Goal: Information Seeking & Learning: Check status

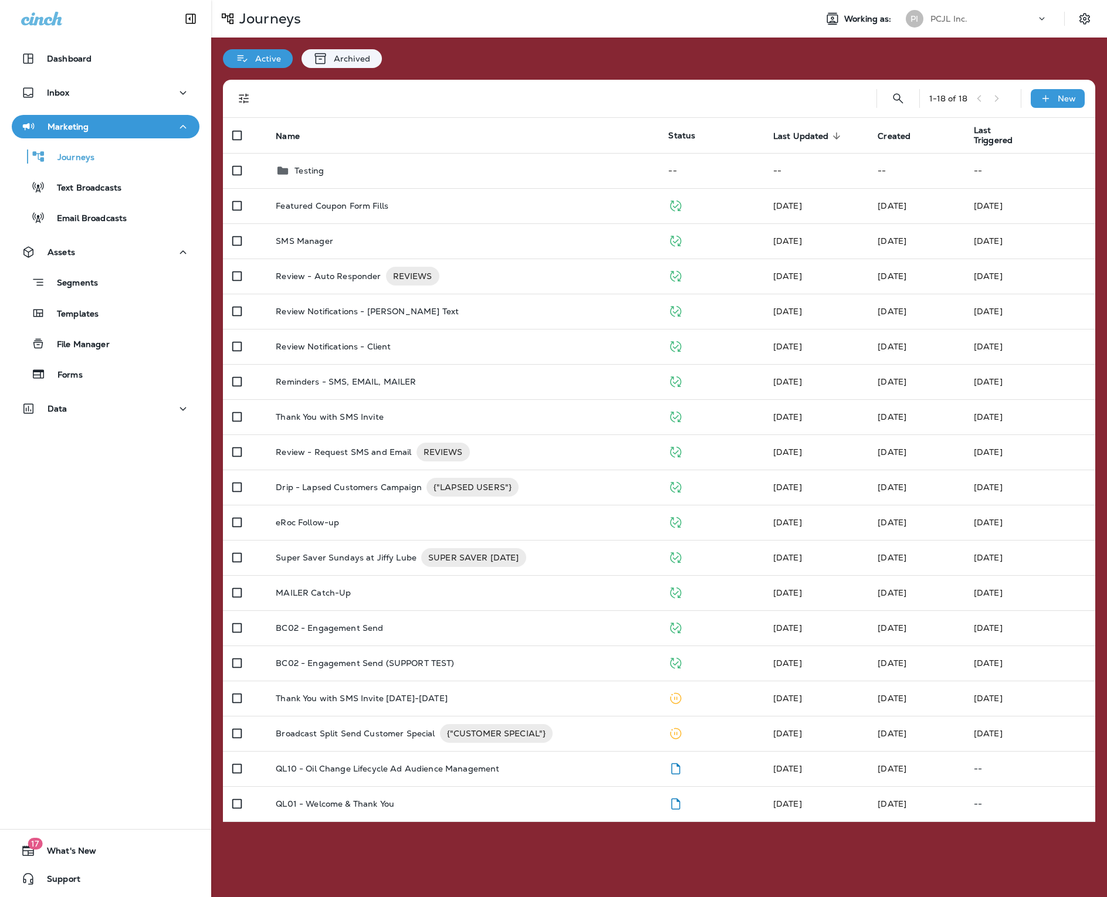
click at [983, 21] on div "PCJL Inc." at bounding box center [983, 19] width 106 height 18
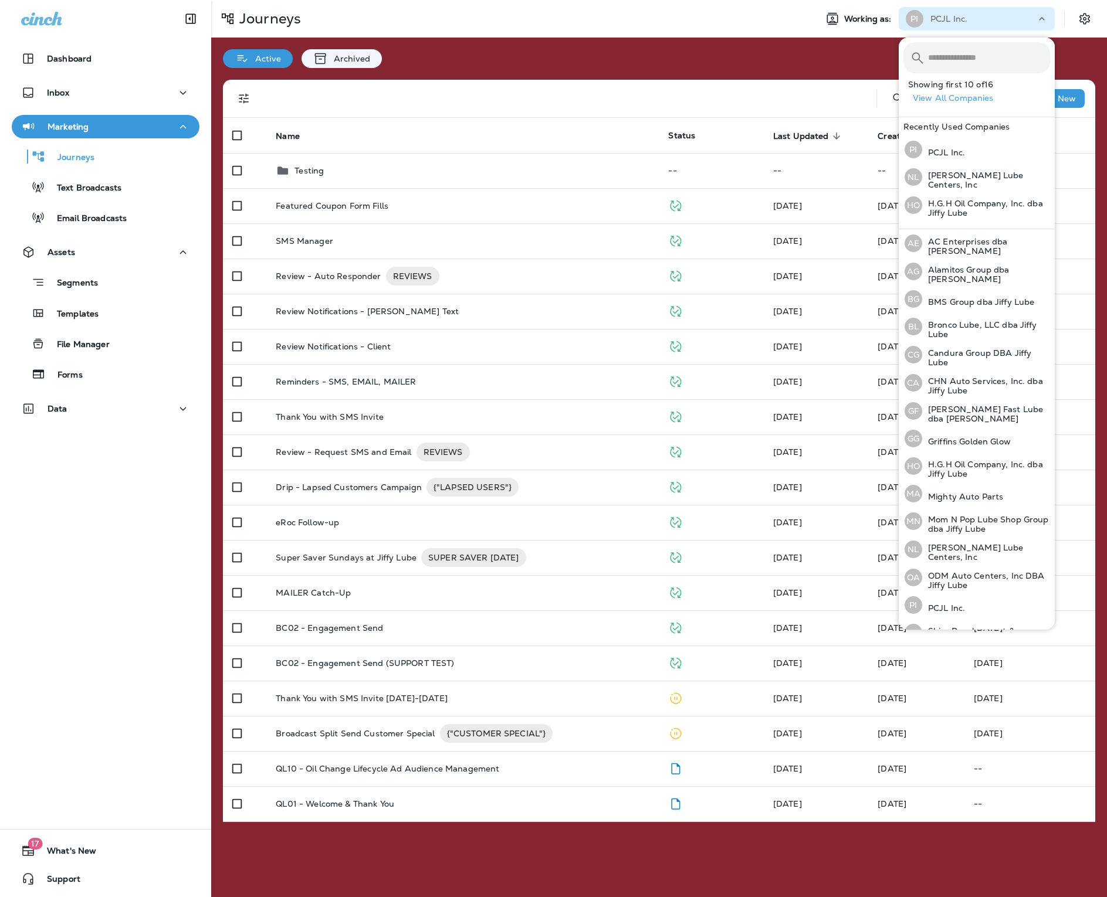
click at [962, 421] on div "[PERSON_NAME] Fast Lube dba Jiffy Lube" at bounding box center [977, 411] width 155 height 28
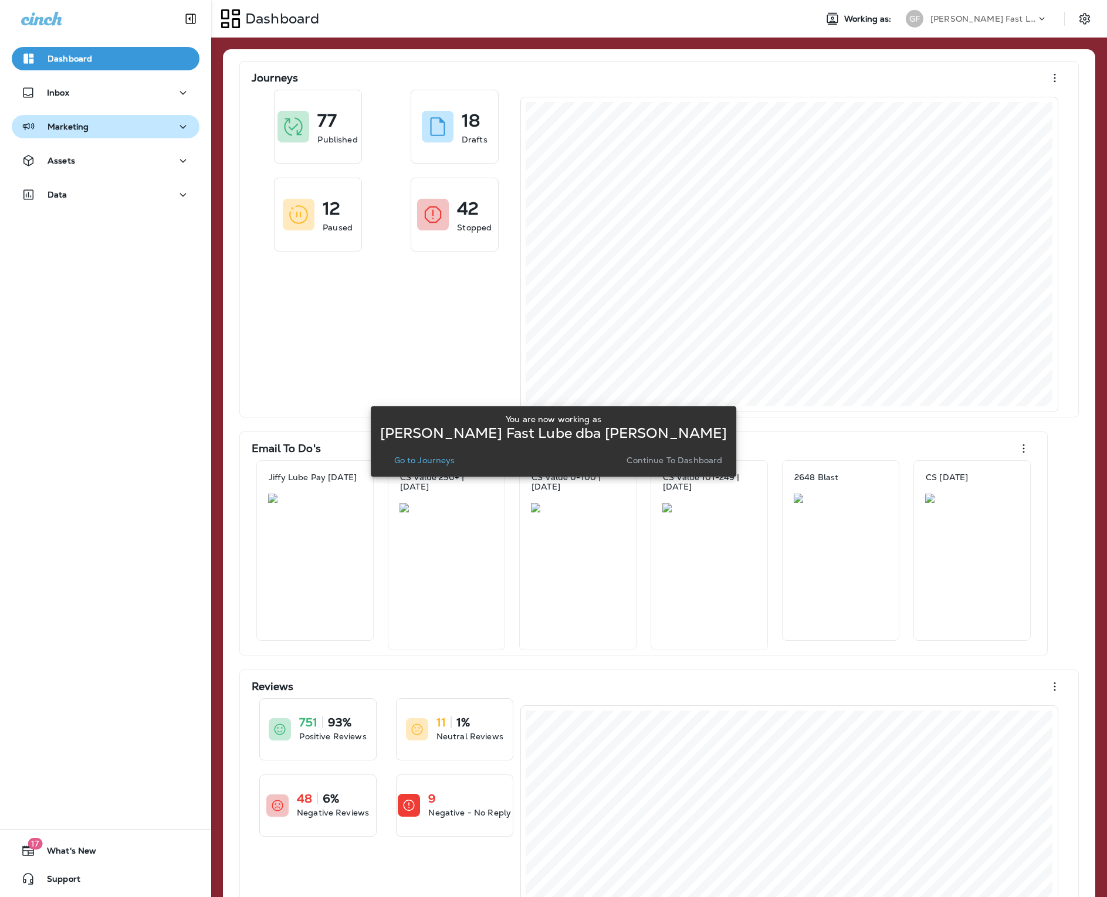
drag, startPoint x: 983, startPoint y: 21, endPoint x: 82, endPoint y: 133, distance: 908.4
click at [82, 133] on div "Marketing" at bounding box center [54, 127] width 67 height 15
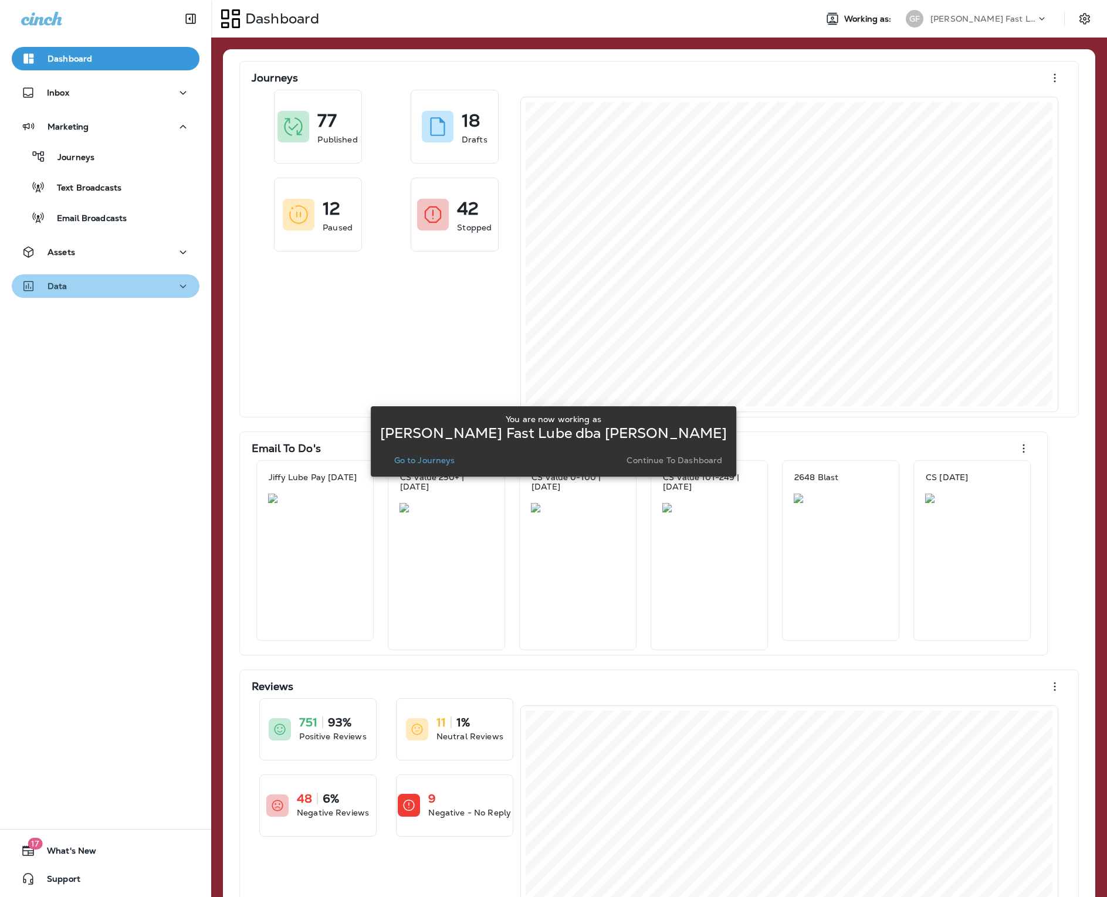
drag, startPoint x: 82, startPoint y: 133, endPoint x: 111, endPoint y: 293, distance: 162.1
click at [111, 293] on div "Data" at bounding box center [105, 286] width 169 height 15
drag, startPoint x: 111, startPoint y: 293, endPoint x: 95, endPoint y: 250, distance: 45.1
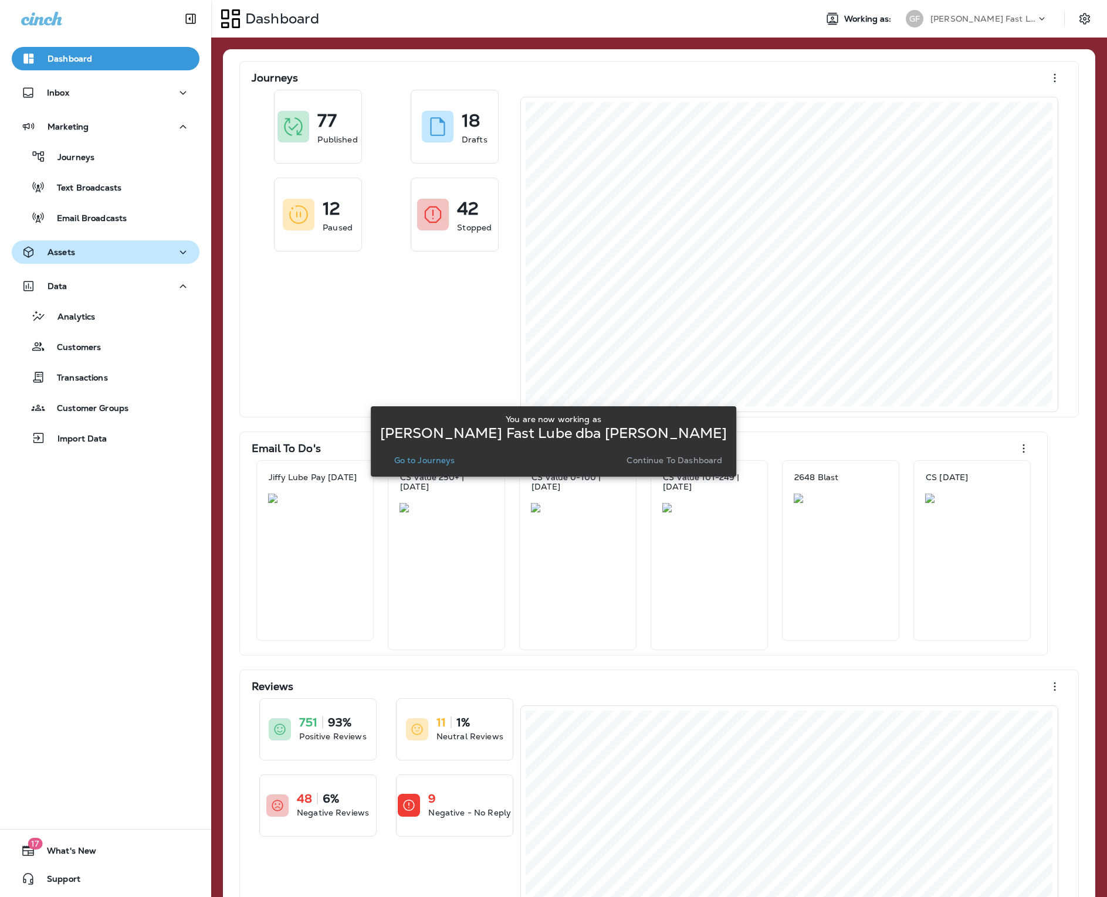
click at [95, 250] on div "Assets" at bounding box center [105, 252] width 169 height 15
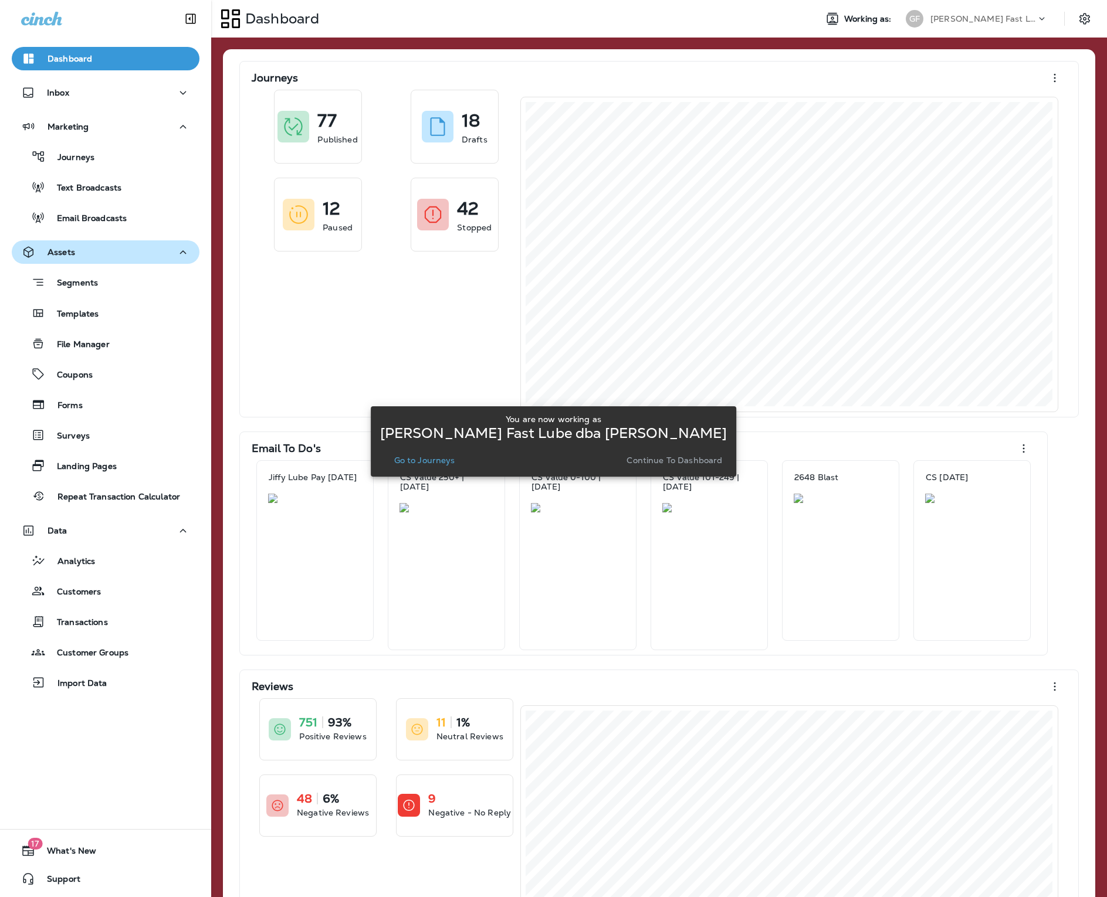
click at [88, 315] on p "Templates" at bounding box center [71, 314] width 53 height 11
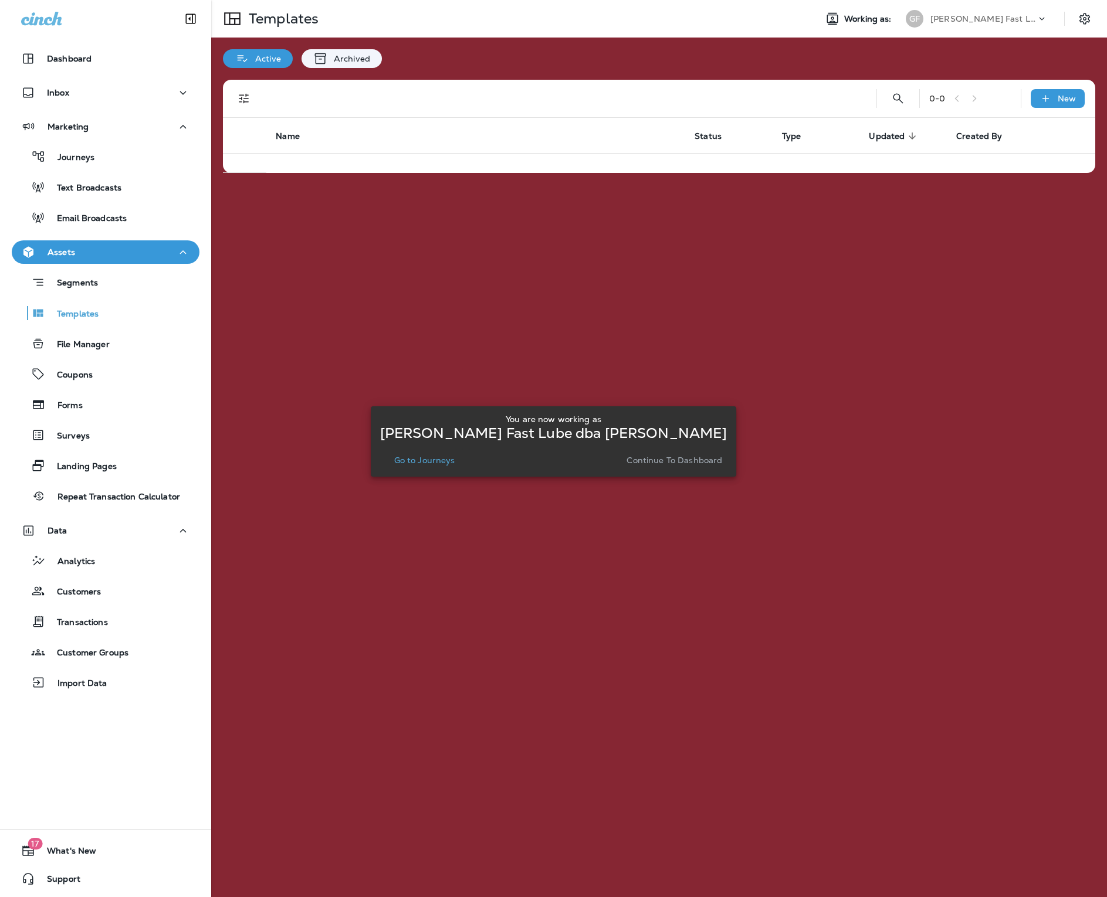
click at [652, 465] on p "Continue to Dashboard" at bounding box center [674, 460] width 96 height 9
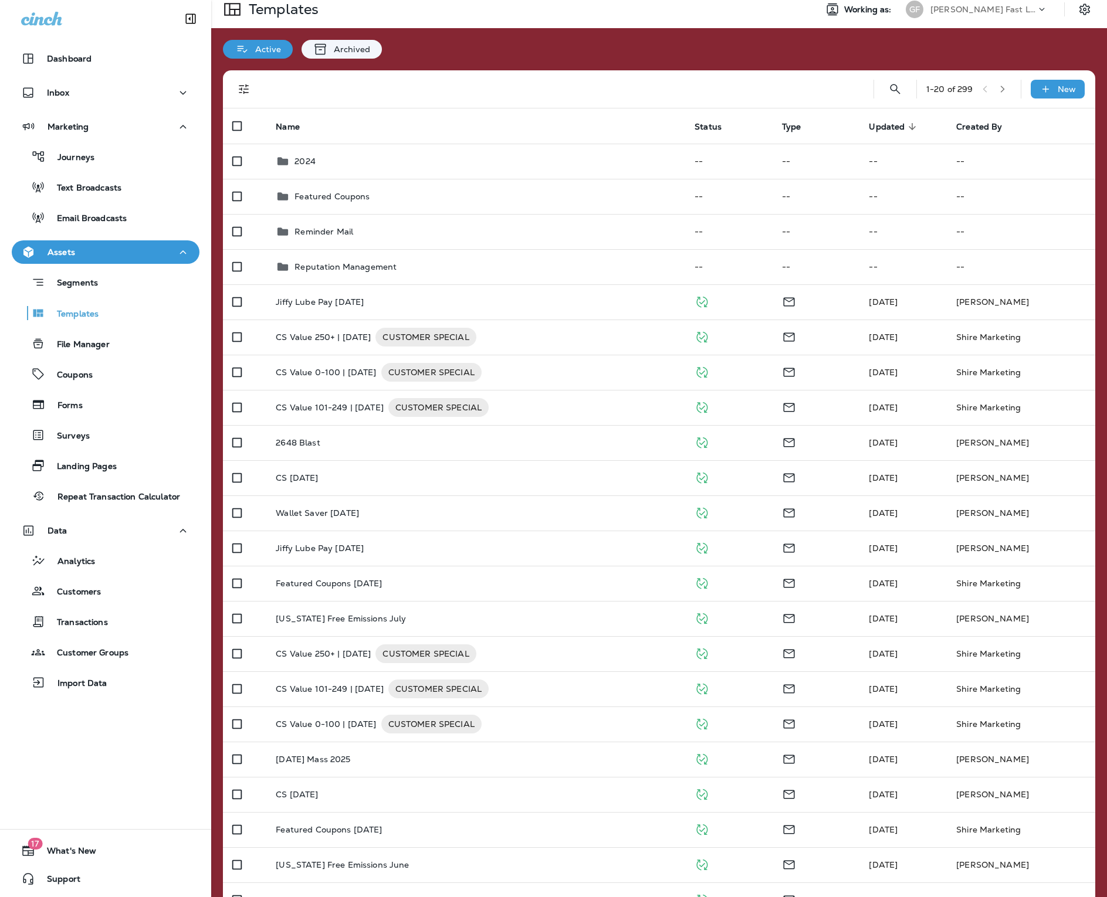
scroll to position [11, 0]
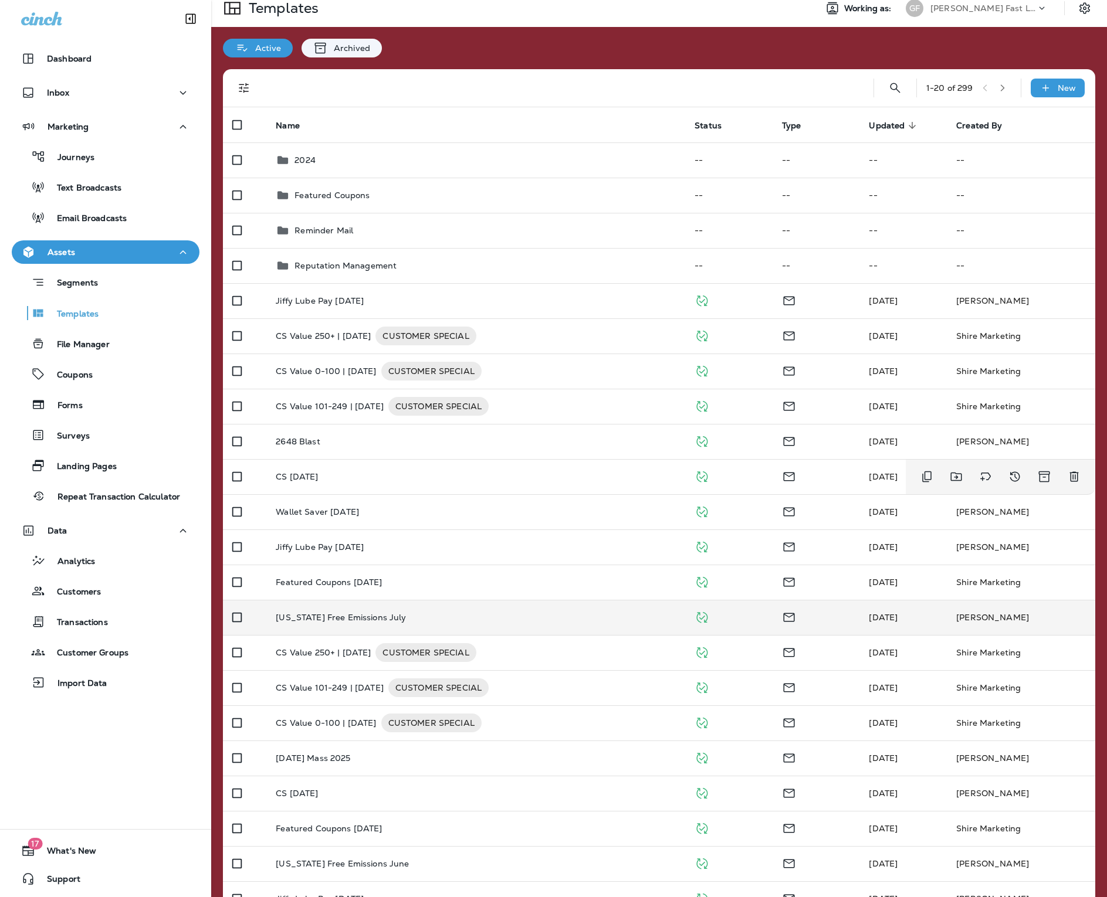
drag, startPoint x: 95, startPoint y: 250, endPoint x: 842, endPoint y: 614, distance: 830.4
click at [842, 614] on td at bounding box center [815, 617] width 87 height 35
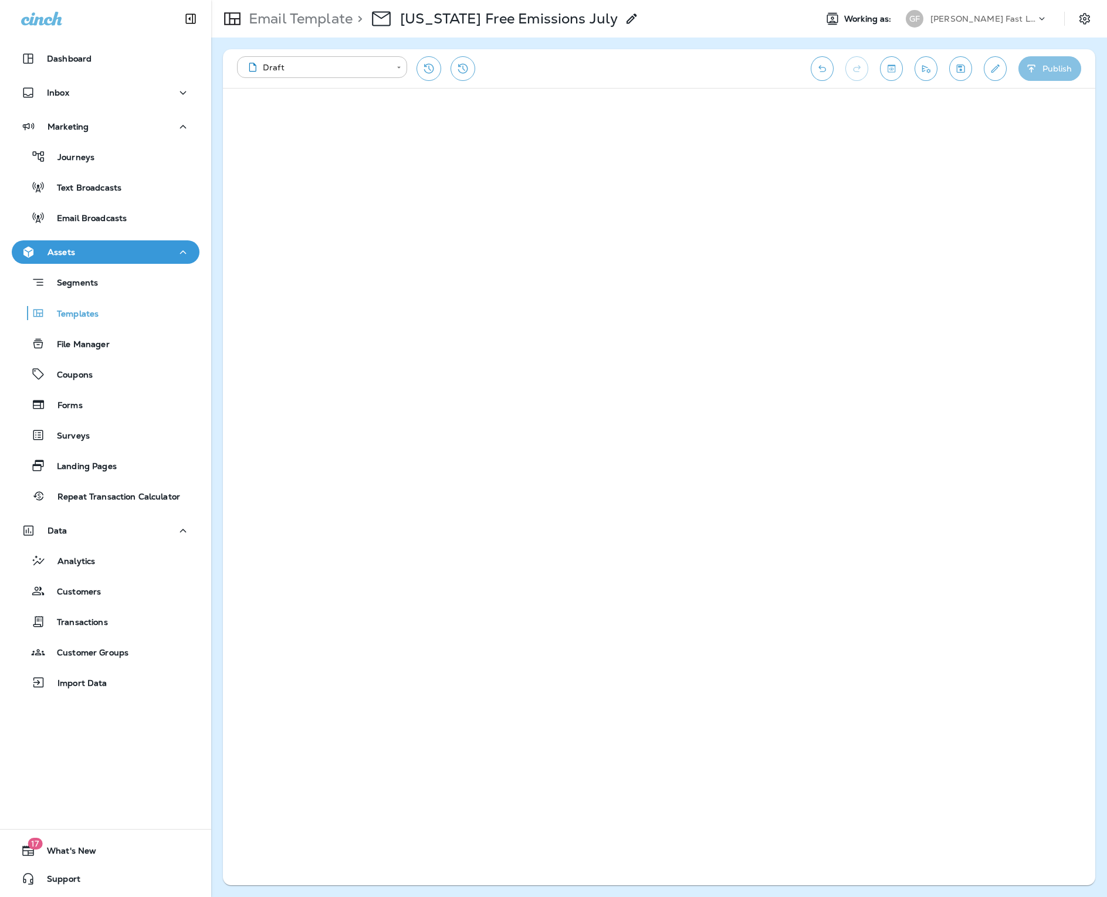
click at [1049, 78] on button "Publish" at bounding box center [1049, 68] width 63 height 25
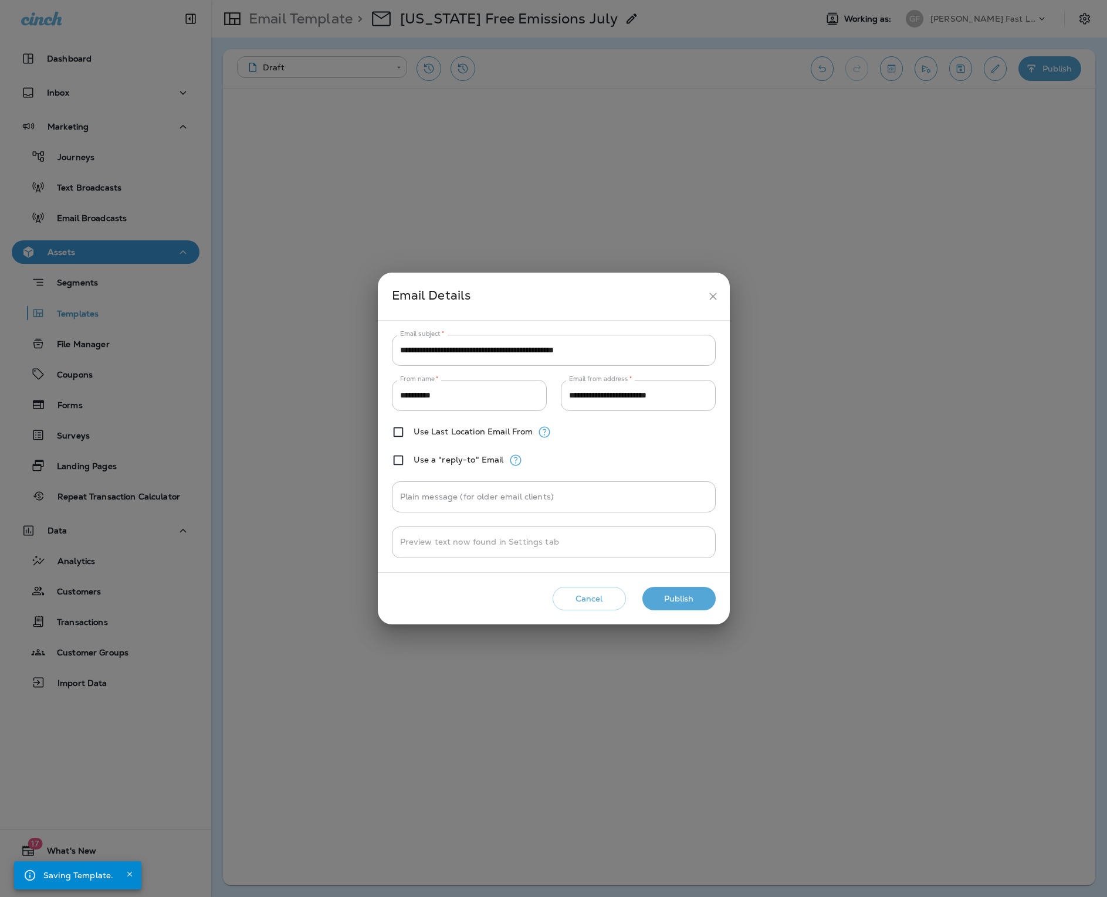
drag, startPoint x: 491, startPoint y: 874, endPoint x: 668, endPoint y: 599, distance: 327.1
click at [668, 599] on button "Publish" at bounding box center [678, 599] width 73 height 24
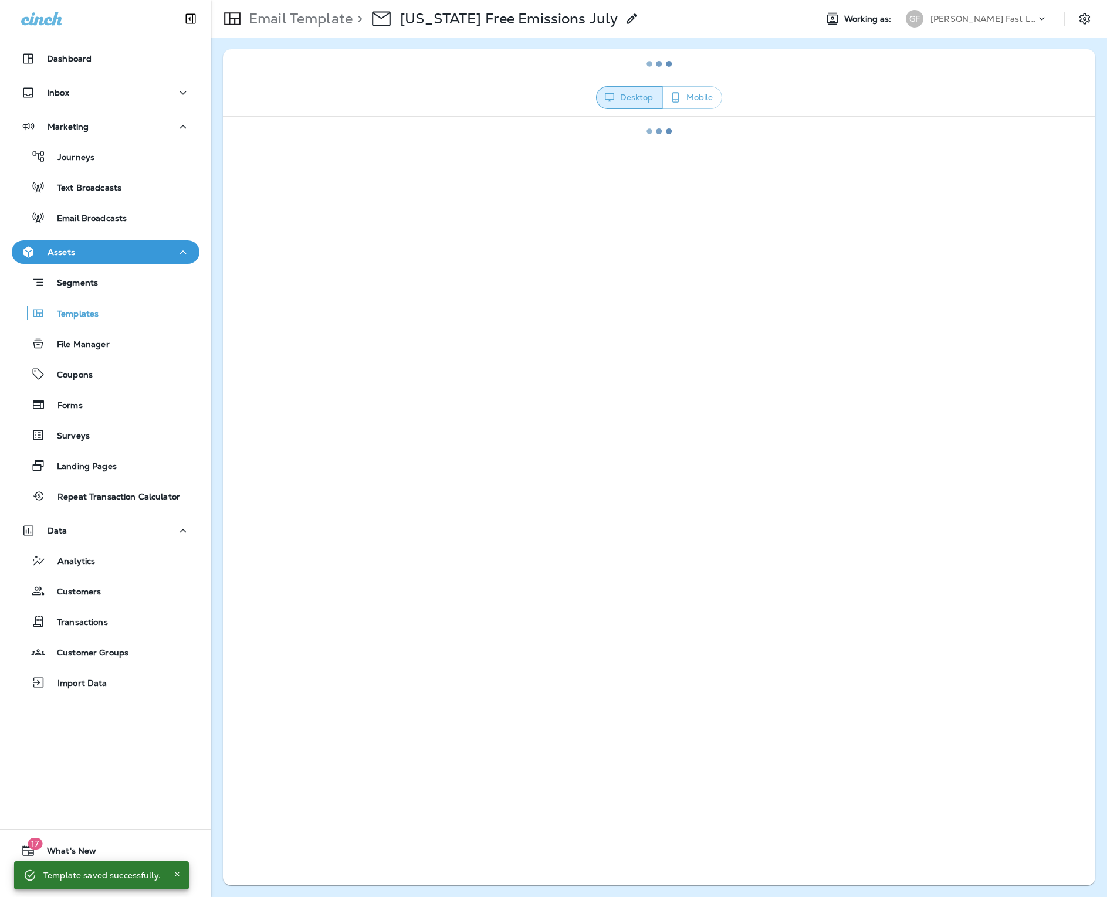
click at [493, 19] on p "[US_STATE] Free Emissions July" at bounding box center [509, 19] width 218 height 18
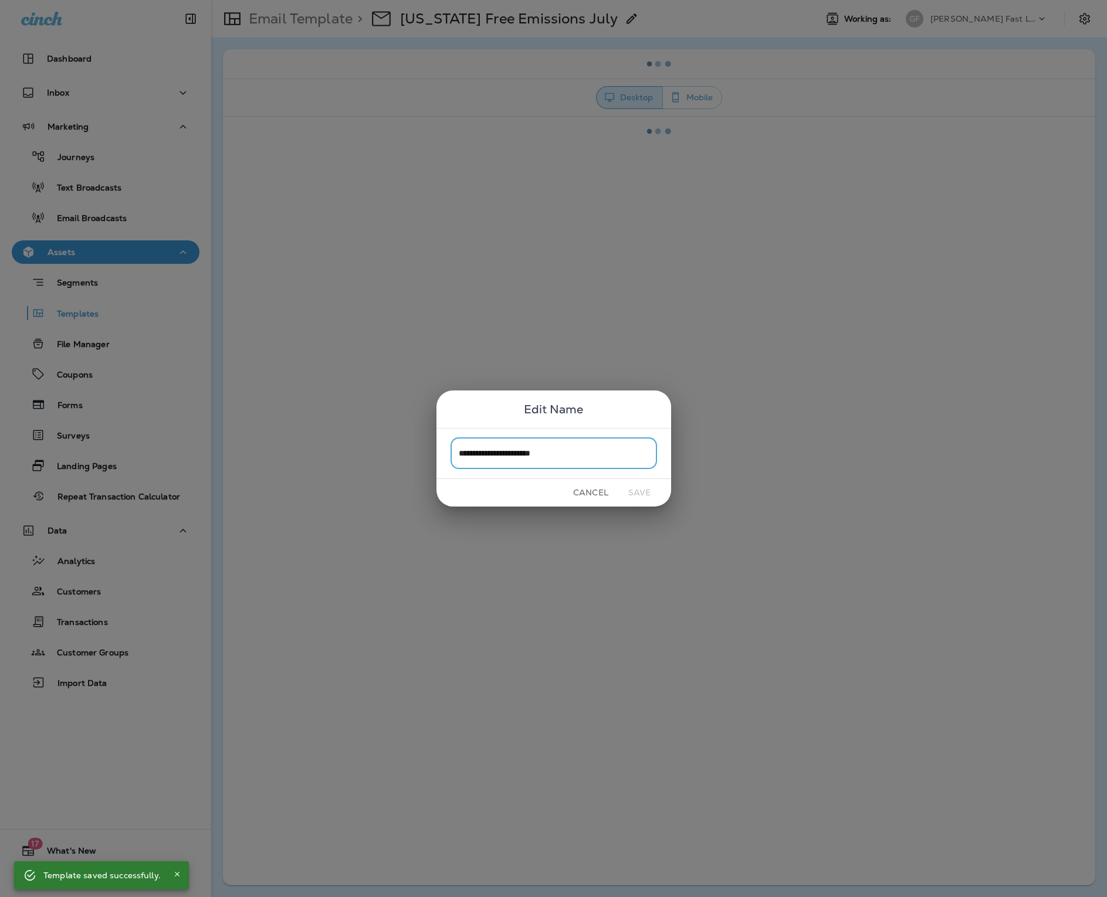
drag, startPoint x: 668, startPoint y: 599, endPoint x: 567, endPoint y: 468, distance: 165.5
click at [567, 468] on input "**********" at bounding box center [553, 453] width 206 height 31
type input "**********"
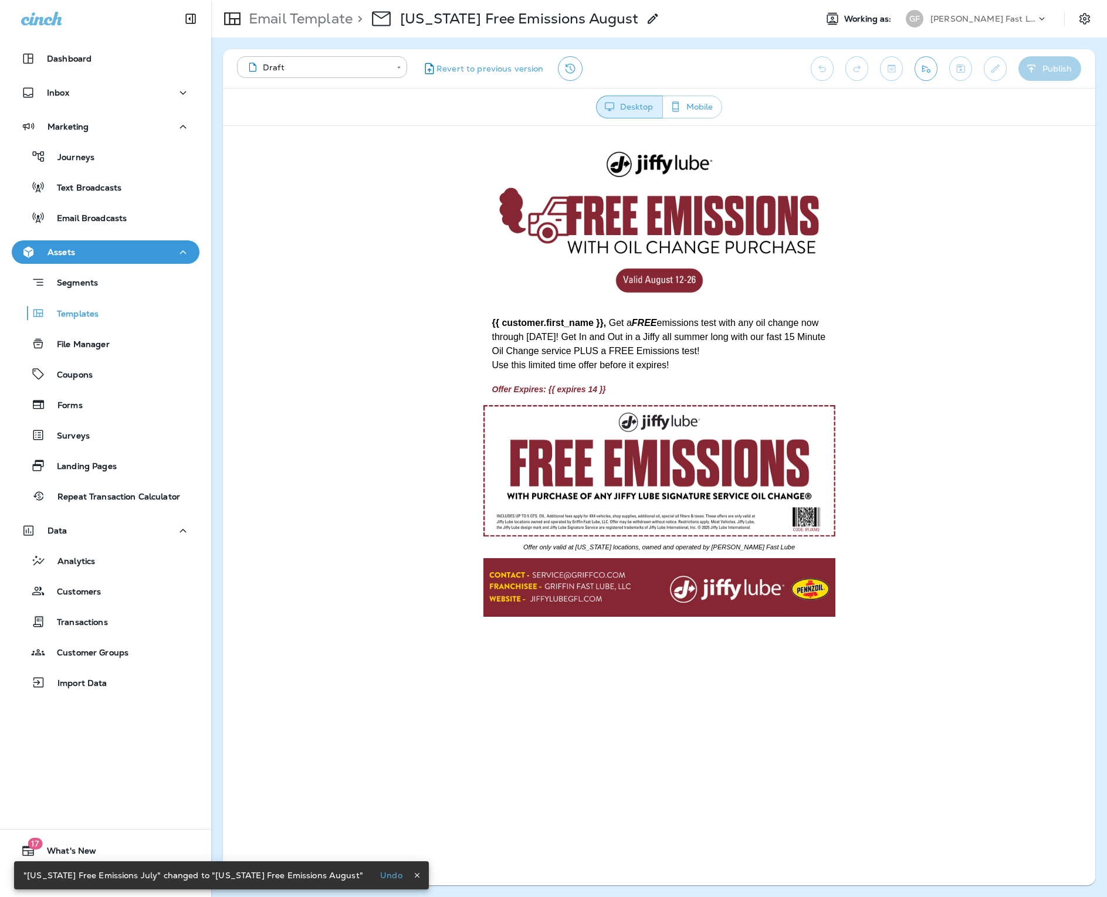
click at [87, 221] on p "Email Broadcasts" at bounding box center [86, 218] width 82 height 11
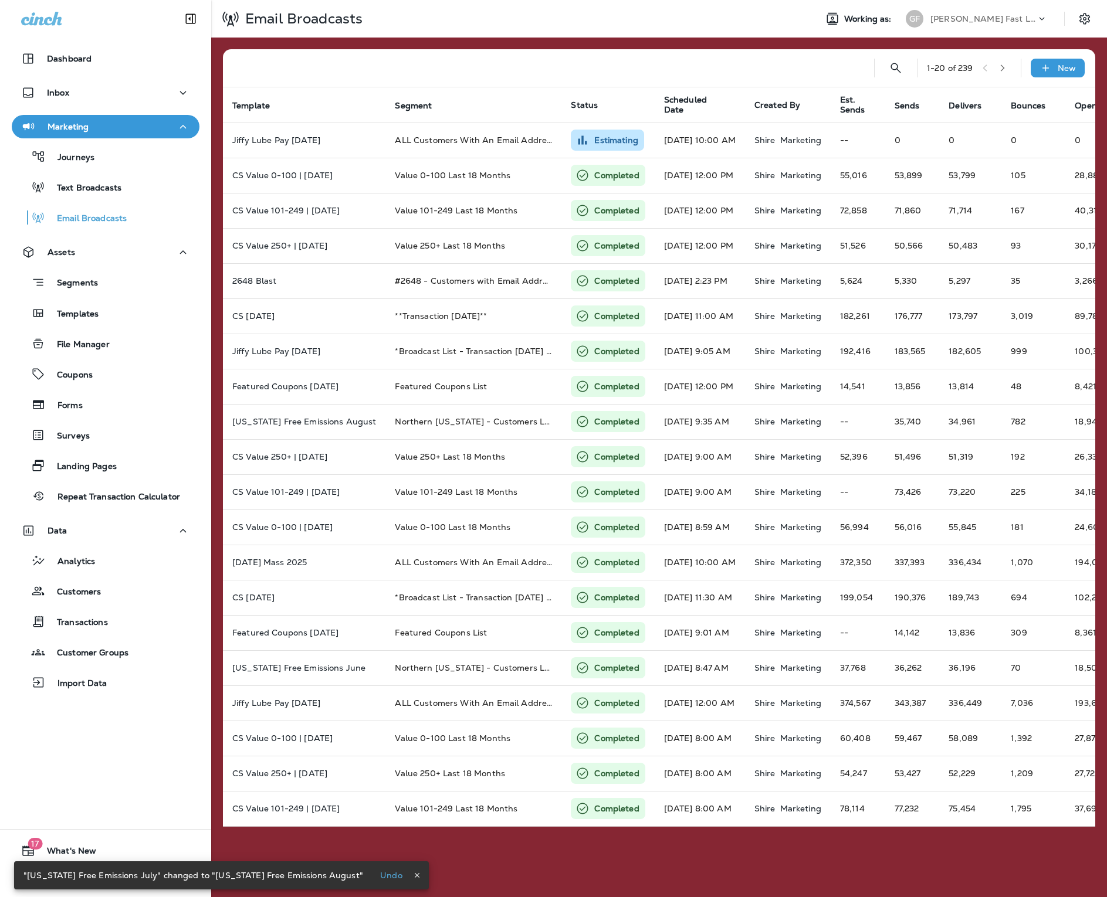
click at [1034, 71] on div "New" at bounding box center [1057, 68] width 54 height 19
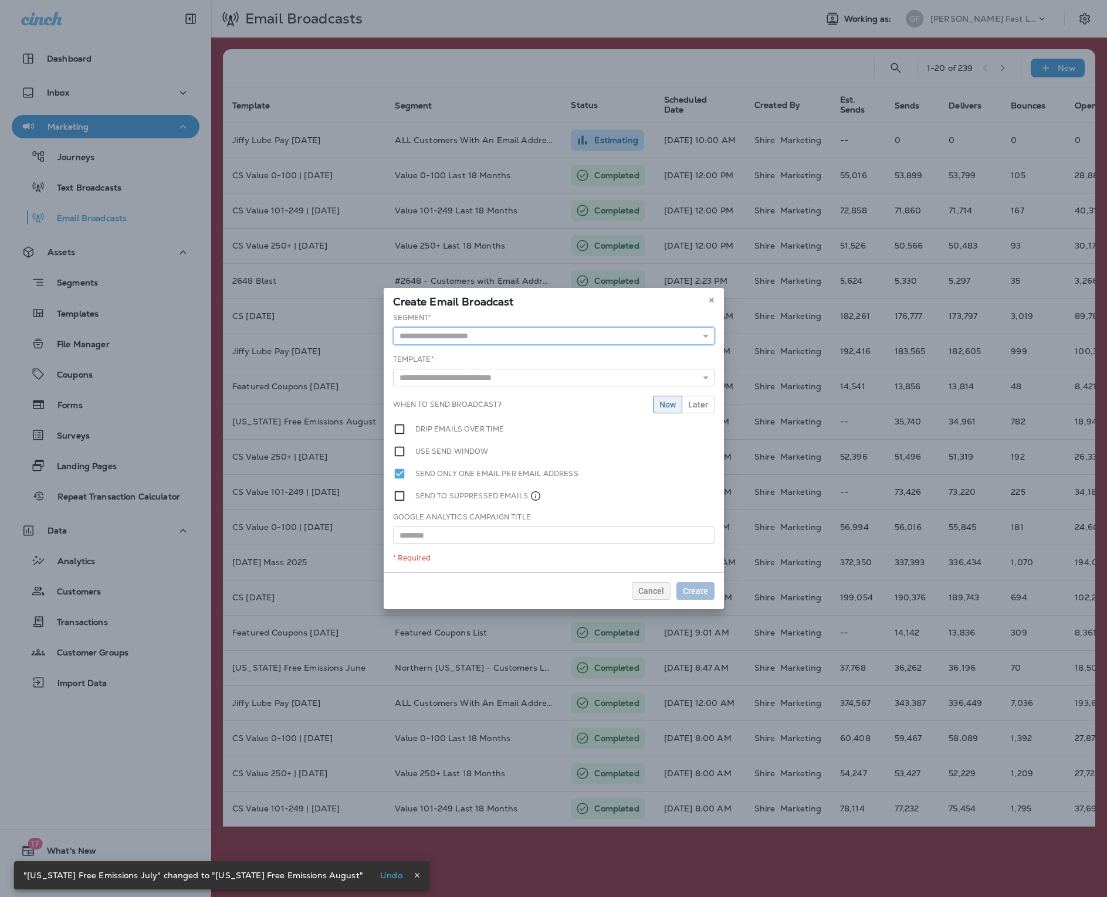
drag, startPoint x: 567, startPoint y: 468, endPoint x: 456, endPoint y: 333, distance: 174.6
click at [456, 333] on input "text" at bounding box center [553, 336] width 321 height 18
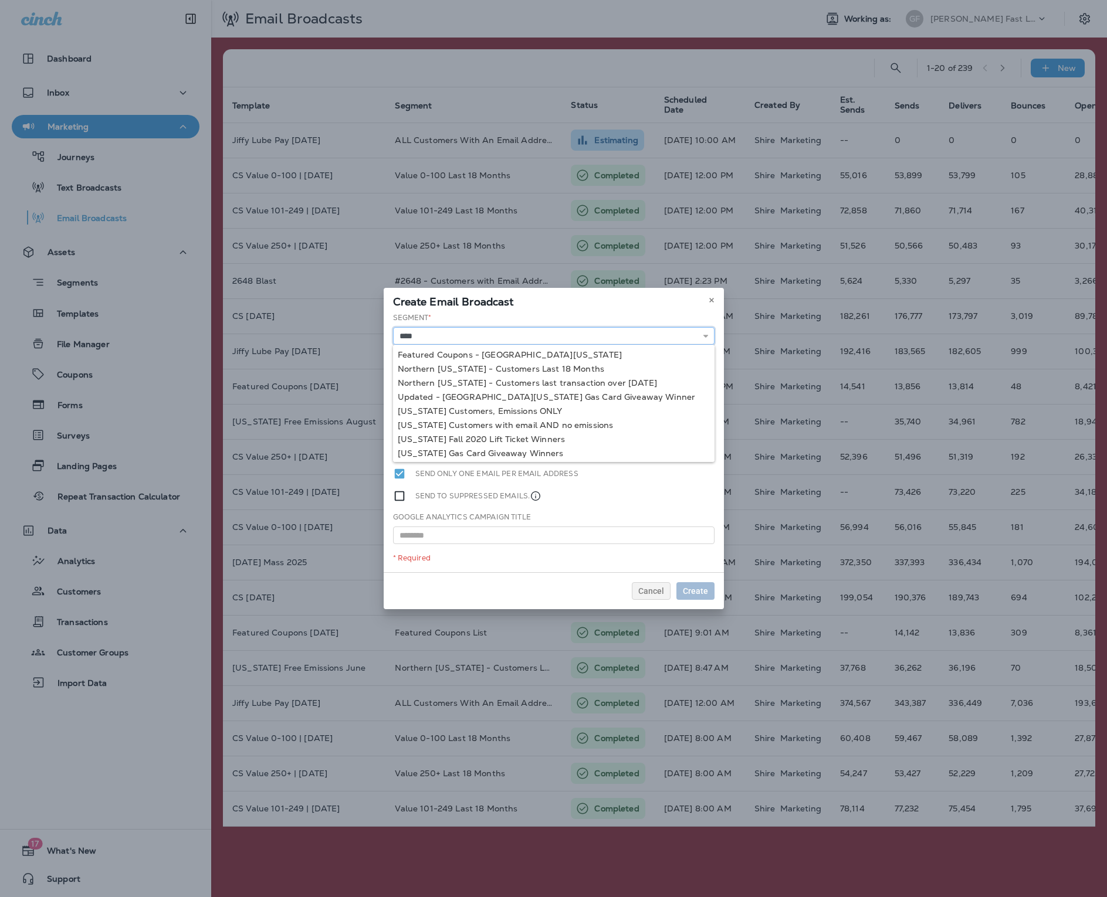
type input "**********"
click at [561, 428] on div "**********" at bounding box center [554, 443] width 340 height 260
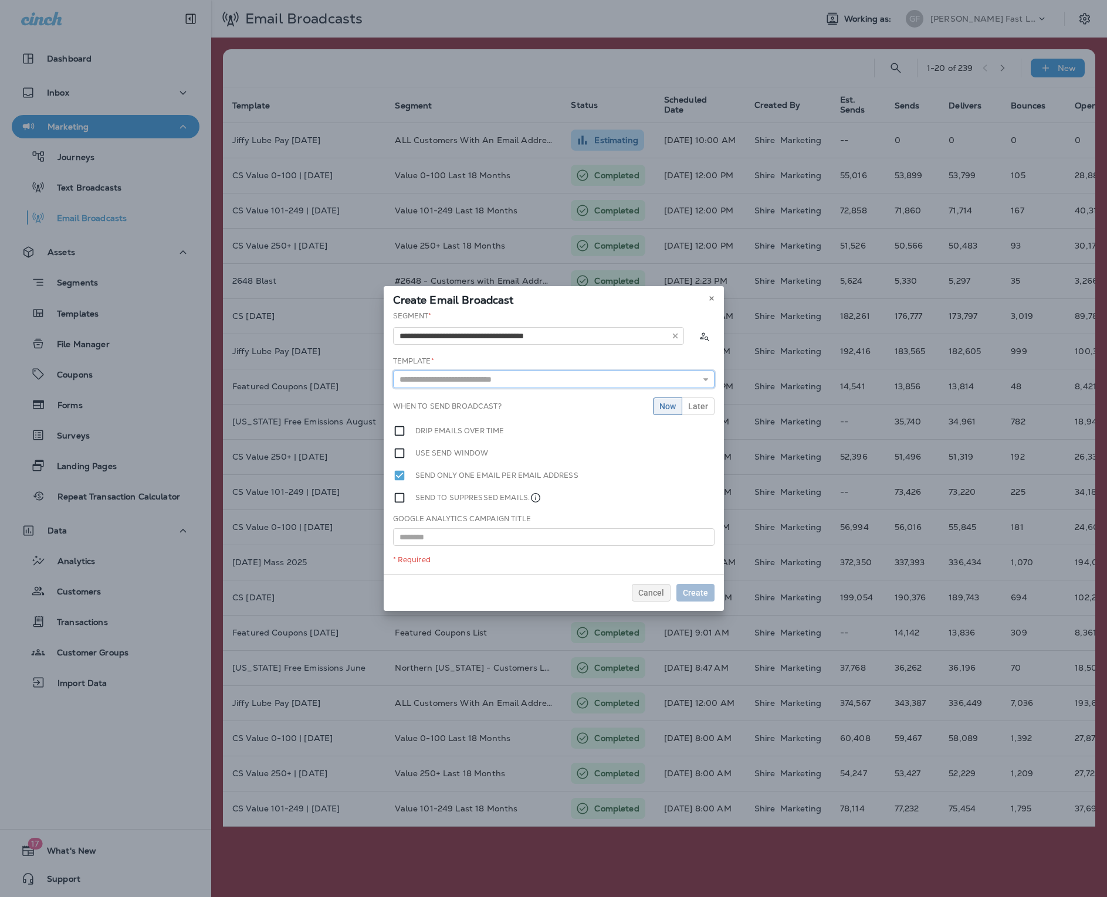
drag, startPoint x: 456, startPoint y: 333, endPoint x: 480, endPoint y: 381, distance: 53.5
click at [480, 381] on input "text" at bounding box center [553, 380] width 321 height 18
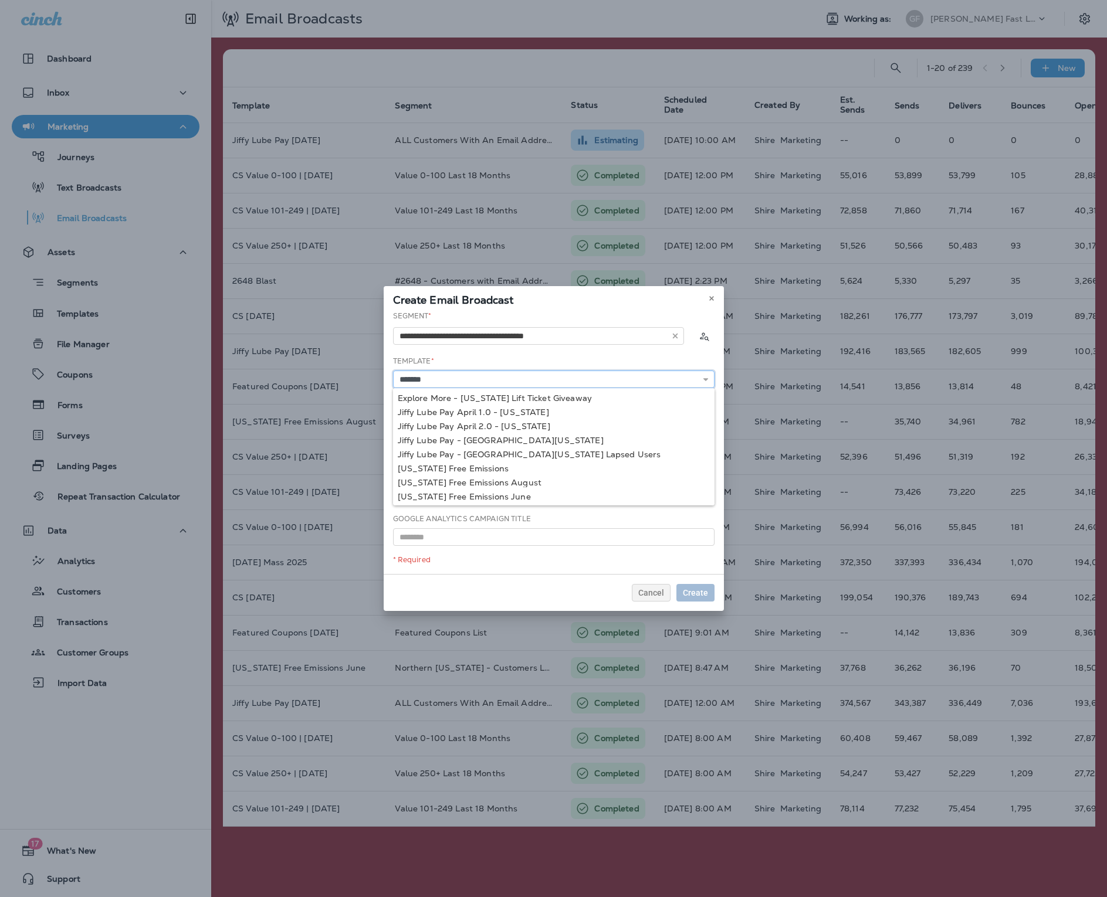
scroll to position [13, 0]
type input "**********"
click at [503, 475] on div "**********" at bounding box center [554, 442] width 340 height 263
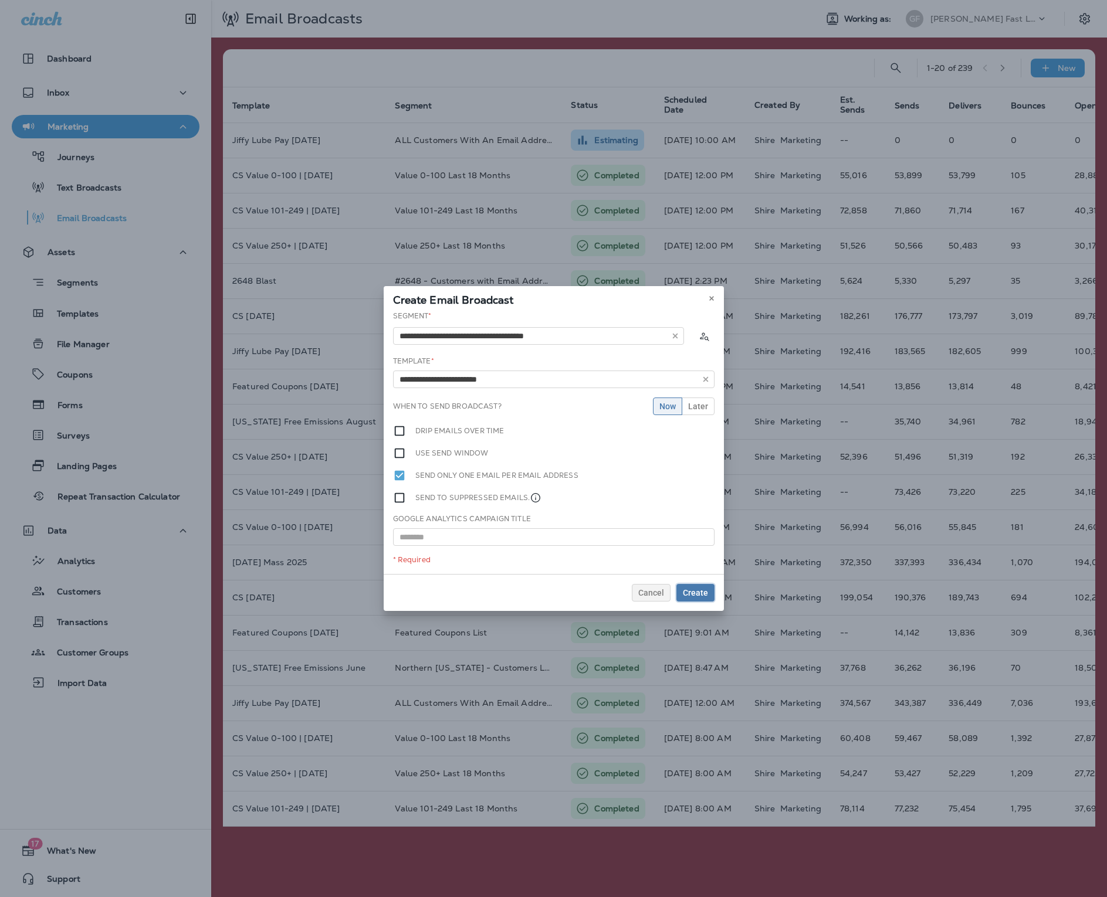
click at [693, 594] on span "Create" at bounding box center [695, 593] width 25 height 8
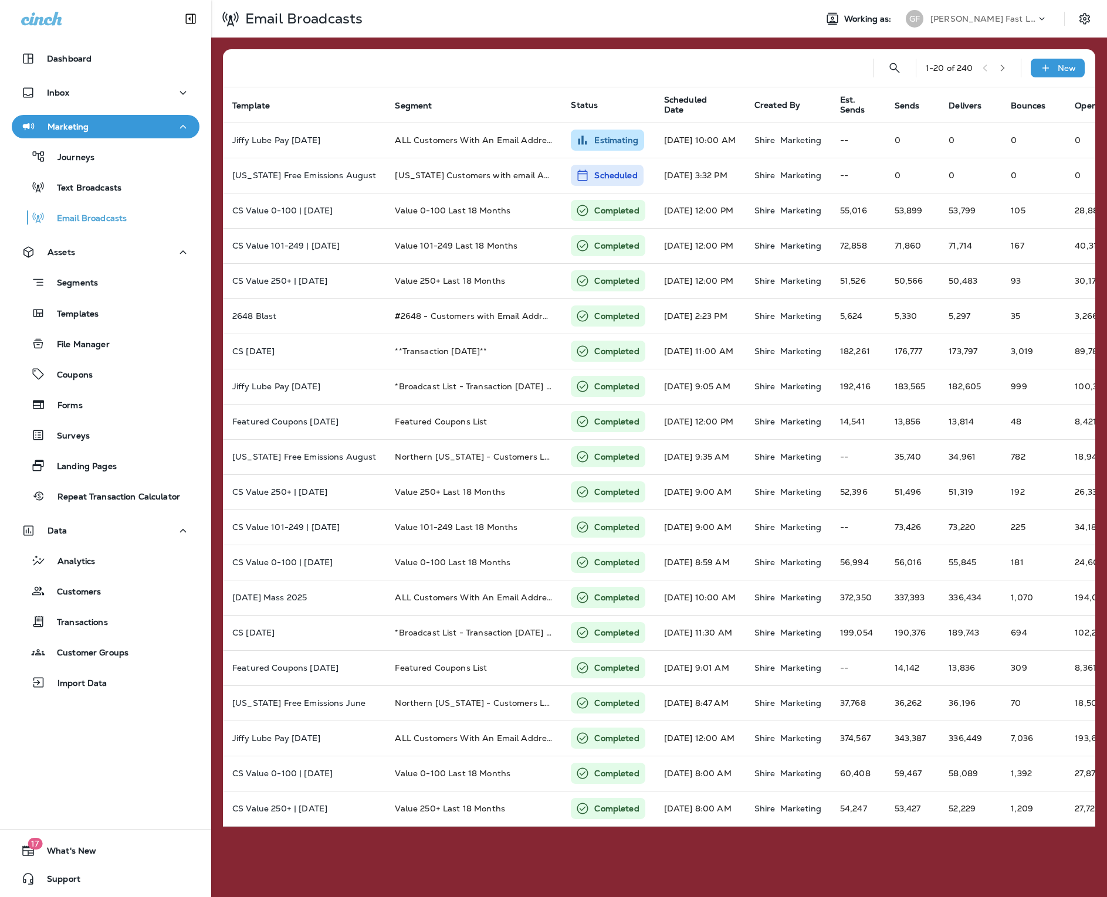
scroll to position [0, 4]
click at [988, 18] on p "[PERSON_NAME] Fast Lube dba [PERSON_NAME]" at bounding box center [983, 18] width 106 height 9
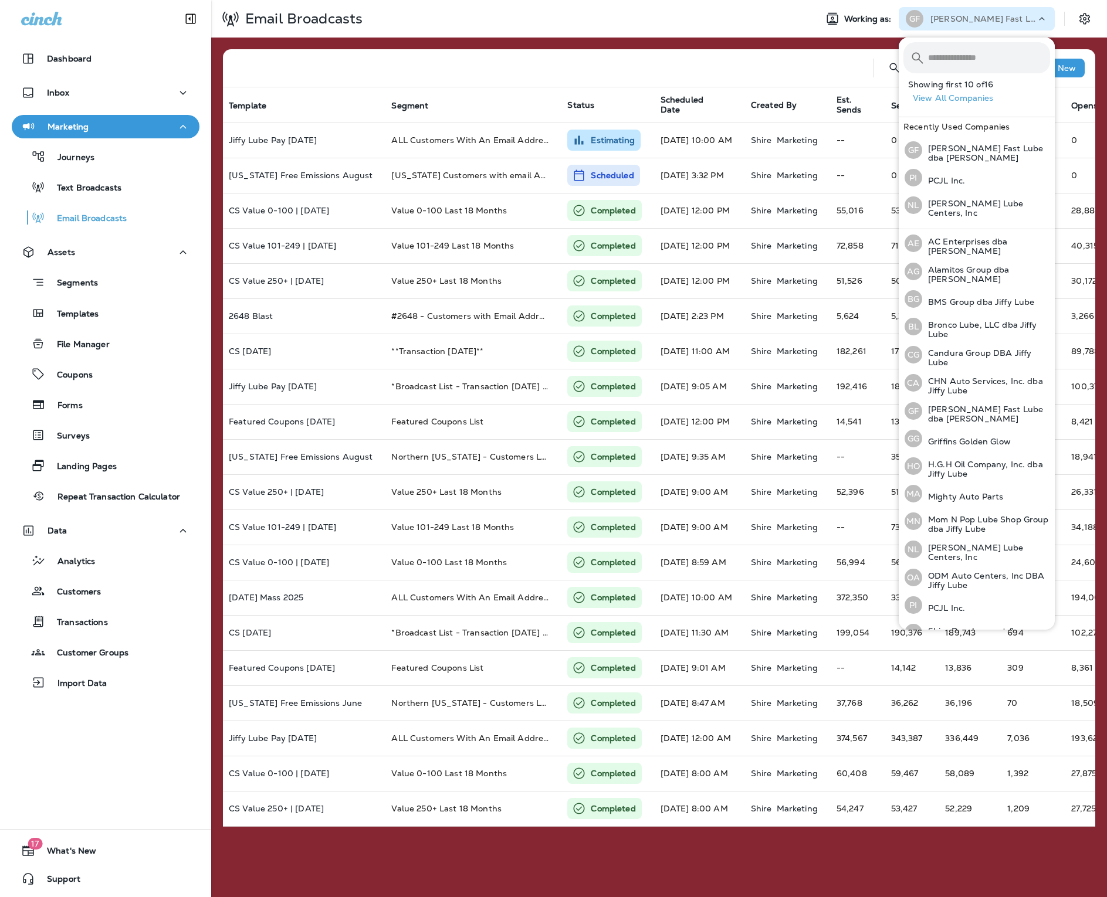
scroll to position [44, 0]
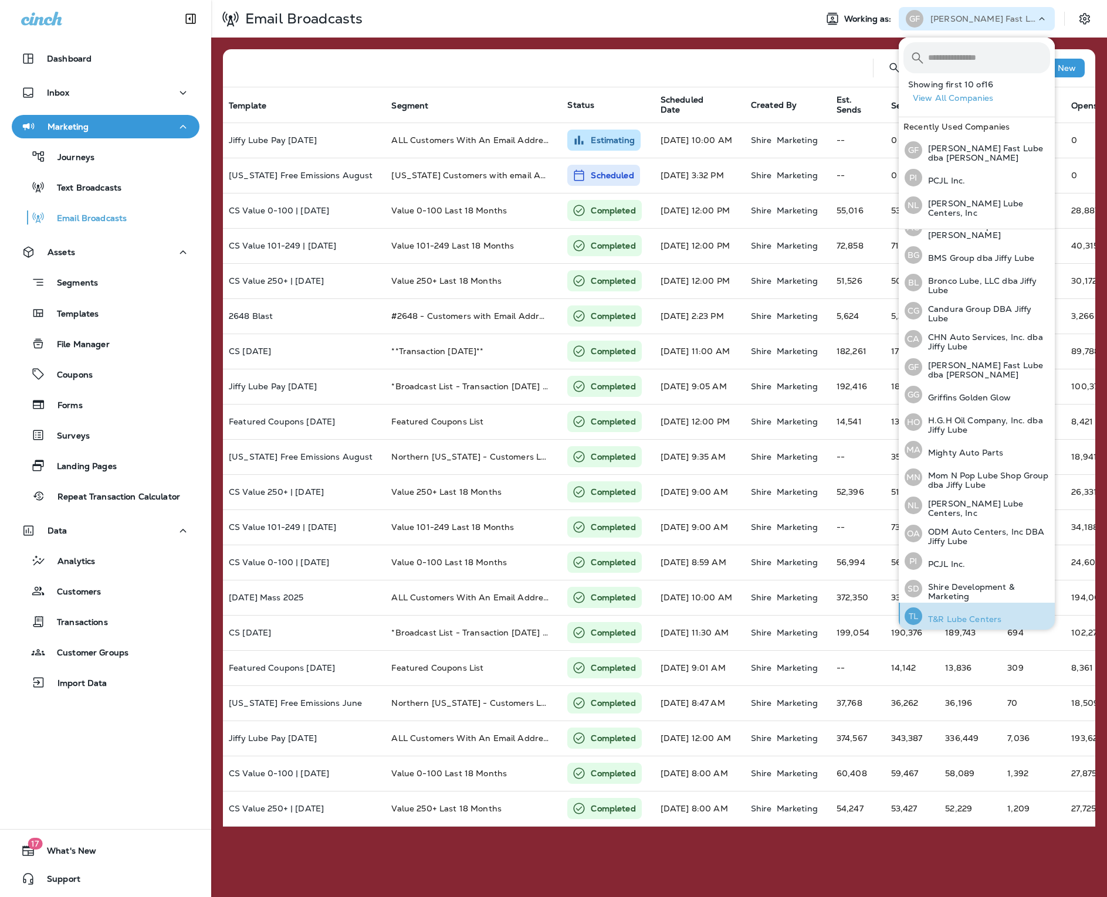
drag, startPoint x: 988, startPoint y: 18, endPoint x: 976, endPoint y: 615, distance: 597.1
click at [976, 615] on p "T&R Lube Centers" at bounding box center [961, 619] width 79 height 9
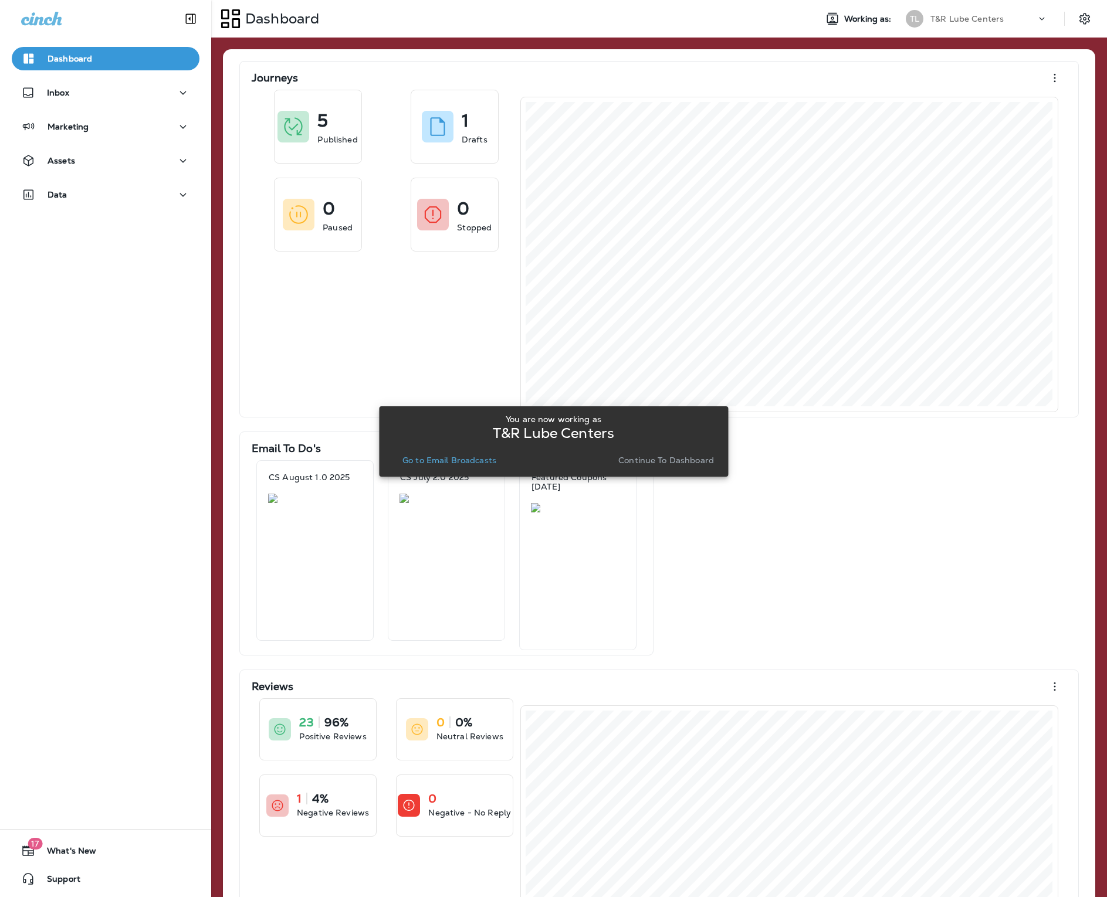
click at [658, 460] on p "Continue to Dashboard" at bounding box center [666, 460] width 96 height 9
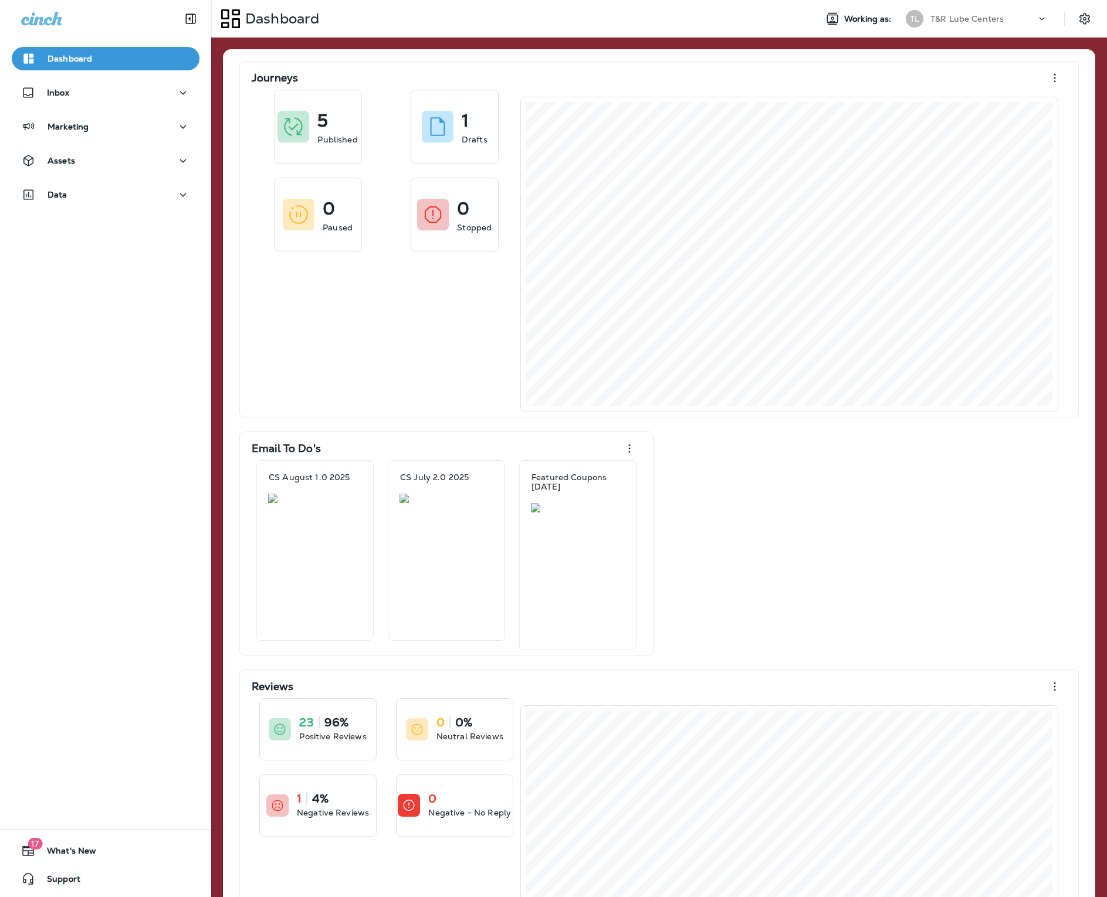
drag, startPoint x: 658, startPoint y: 460, endPoint x: 100, endPoint y: 177, distance: 626.0
click at [100, 177] on div "Assets" at bounding box center [105, 163] width 211 height 29
drag, startPoint x: 100, startPoint y: 177, endPoint x: 93, endPoint y: 191, distance: 15.5
click at [93, 191] on div "Data" at bounding box center [105, 195] width 169 height 15
drag, startPoint x: 93, startPoint y: 191, endPoint x: 80, endPoint y: 232, distance: 43.2
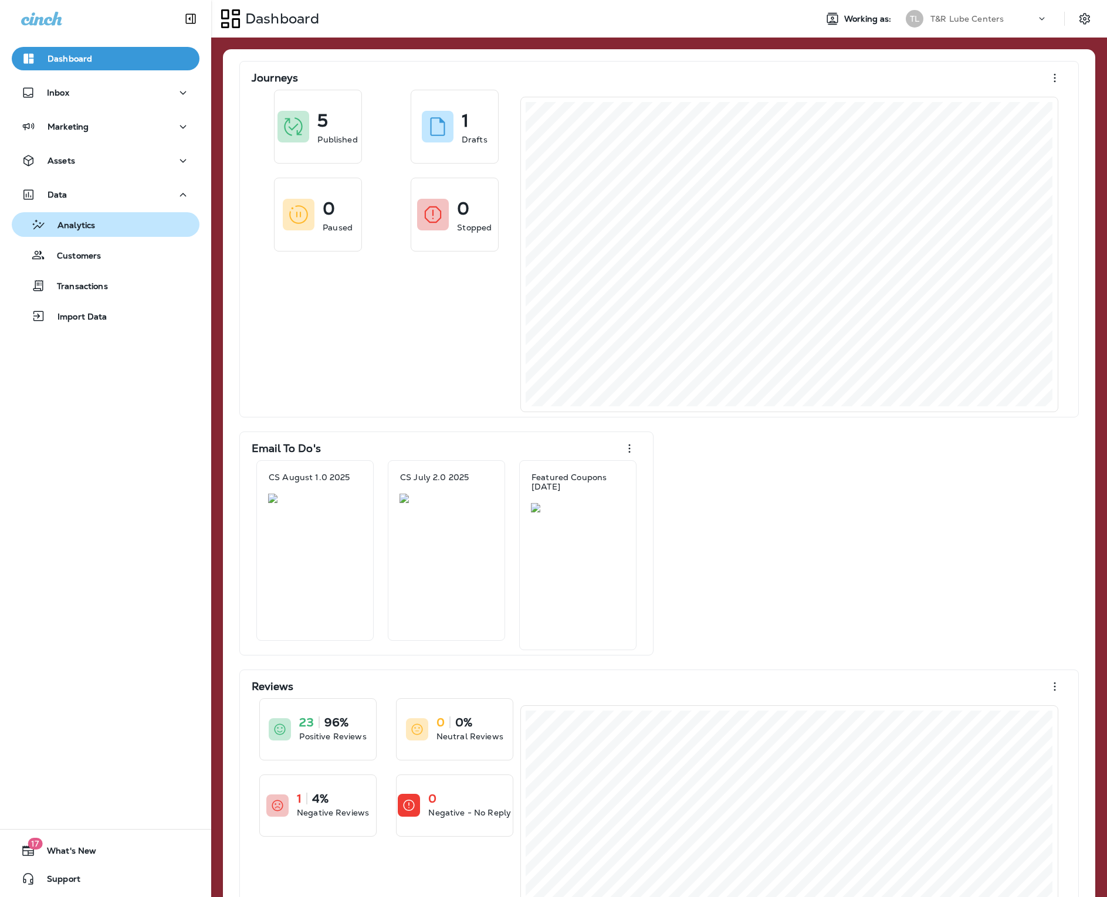
click at [80, 232] on div "Analytics" at bounding box center [55, 225] width 79 height 18
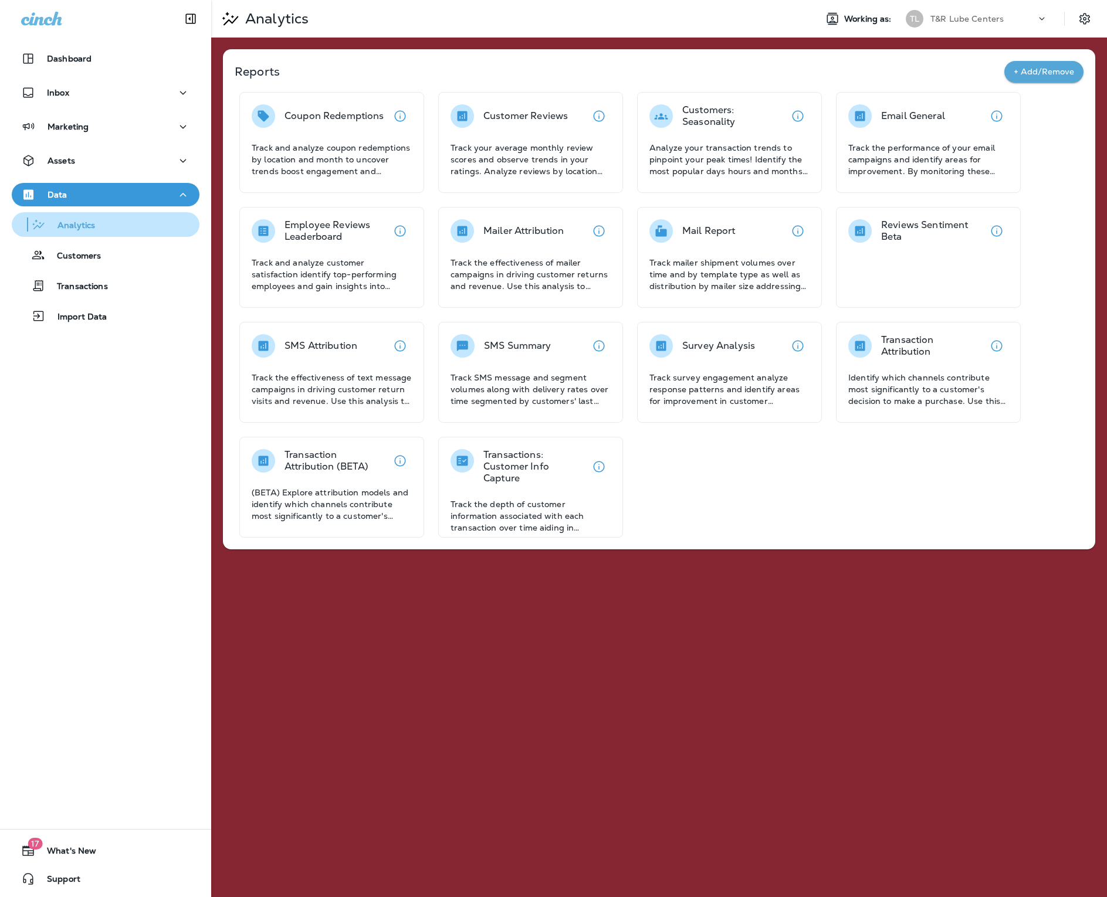
click at [900, 169] on p "Track the performance of your email campaigns and identify areas for improvemen…" at bounding box center [928, 159] width 160 height 35
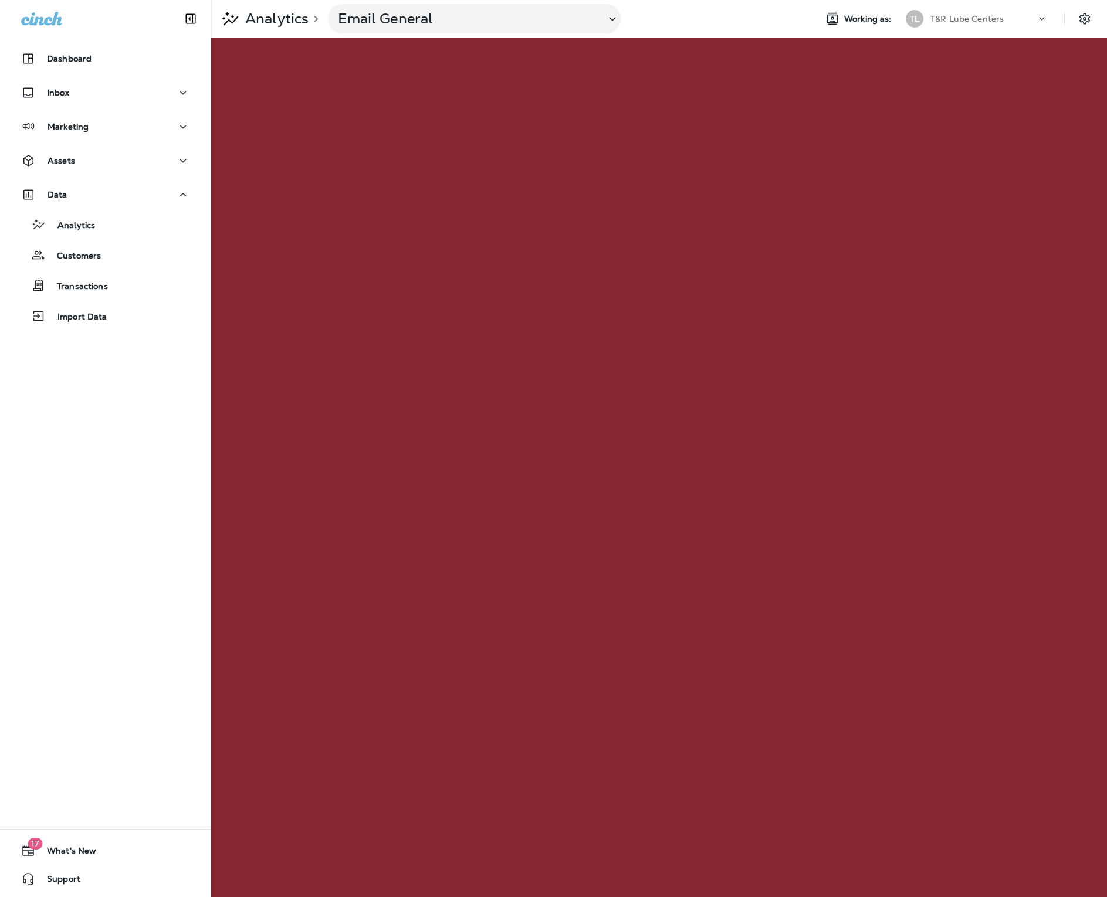
click at [986, 18] on p "T&R Lube Centers" at bounding box center [966, 18] width 73 height 9
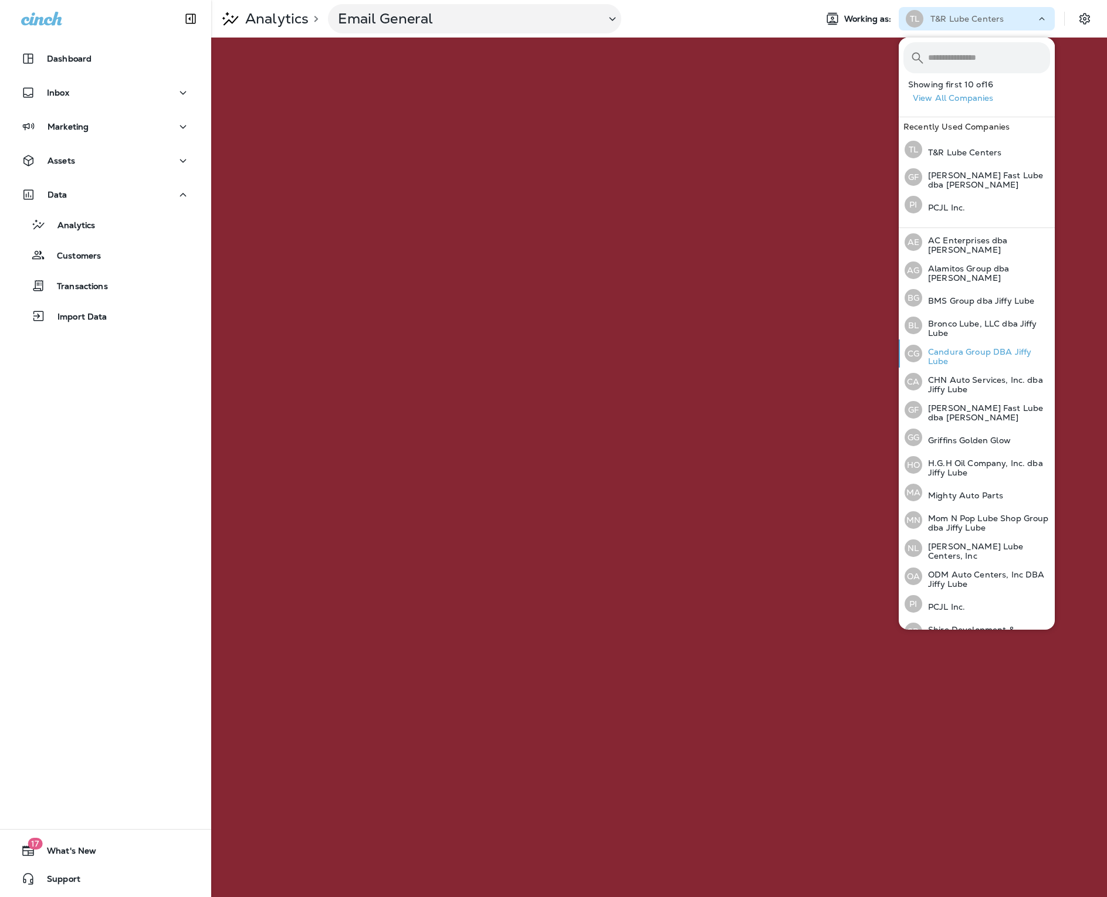
drag, startPoint x: 986, startPoint y: 18, endPoint x: 951, endPoint y: 364, distance: 347.2
click at [951, 364] on div "[PERSON_NAME] Group DBA Jiffy Lube" at bounding box center [977, 354] width 155 height 28
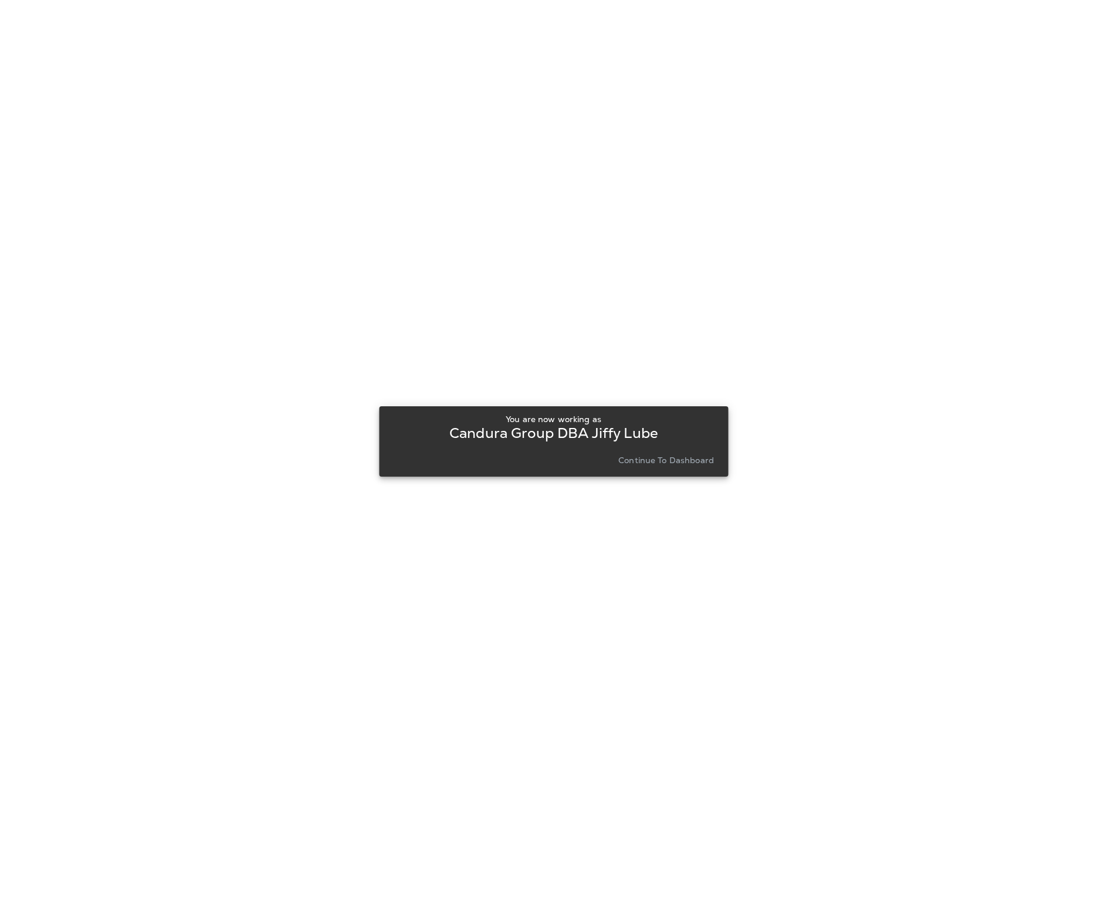
click at [686, 461] on p "Continue to Dashboard" at bounding box center [666, 460] width 96 height 9
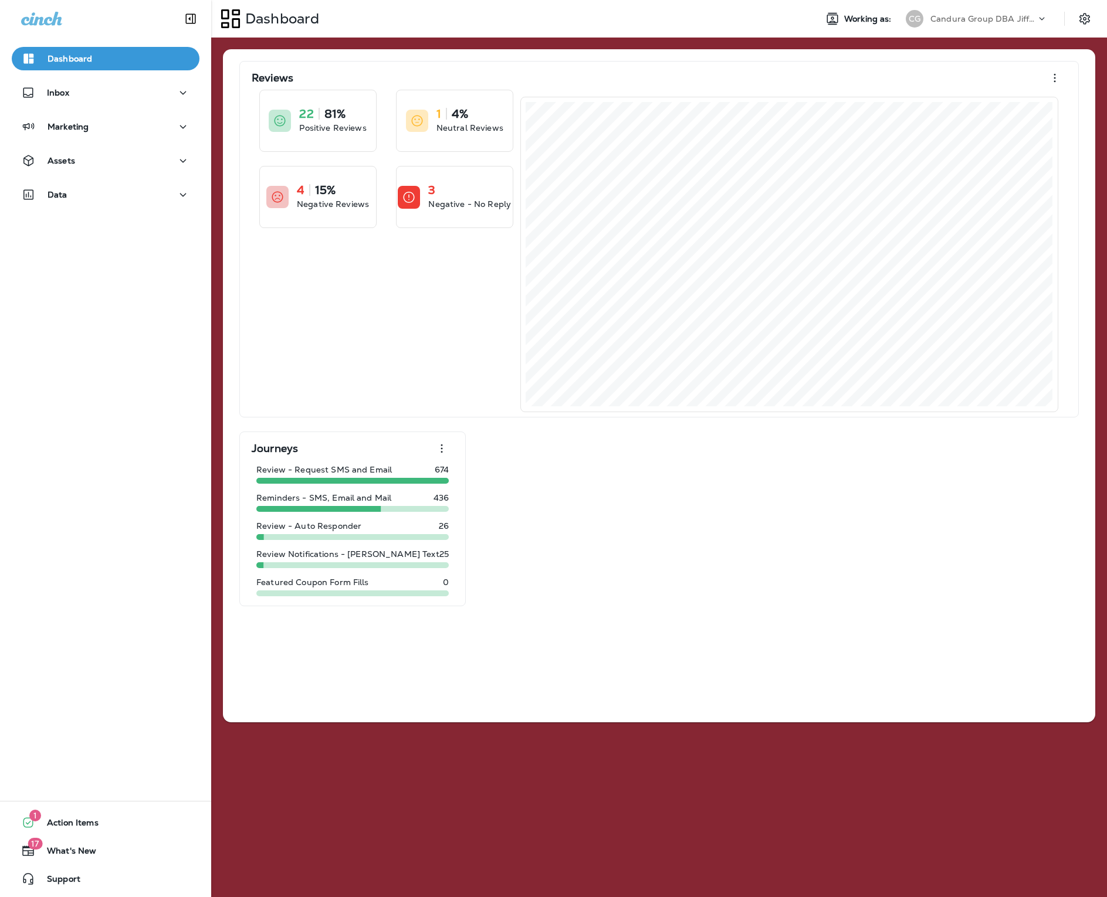
click at [91, 183] on button "Data" at bounding box center [106, 194] width 188 height 23
click at [92, 223] on p "Analytics" at bounding box center [70, 226] width 49 height 11
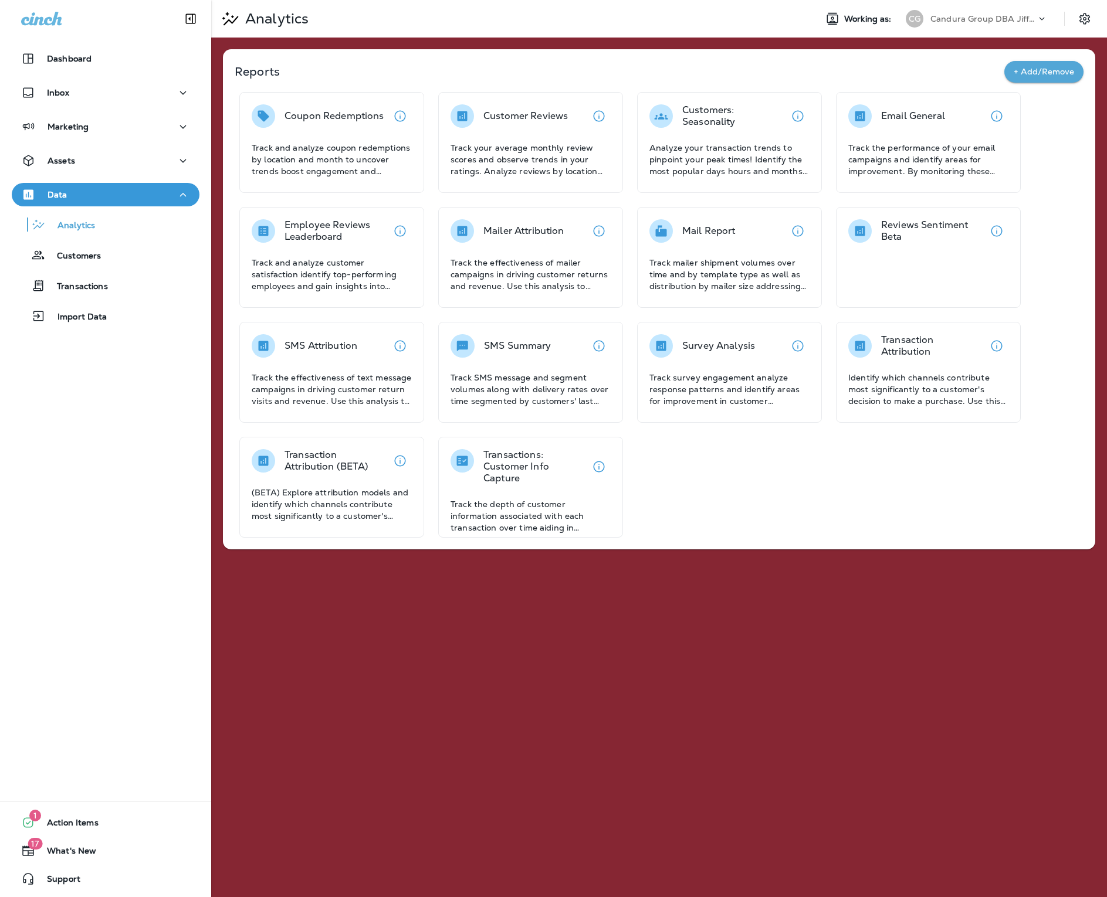
click at [896, 162] on p "Track the performance of your email campaigns and identify areas for improvemen…" at bounding box center [928, 159] width 160 height 35
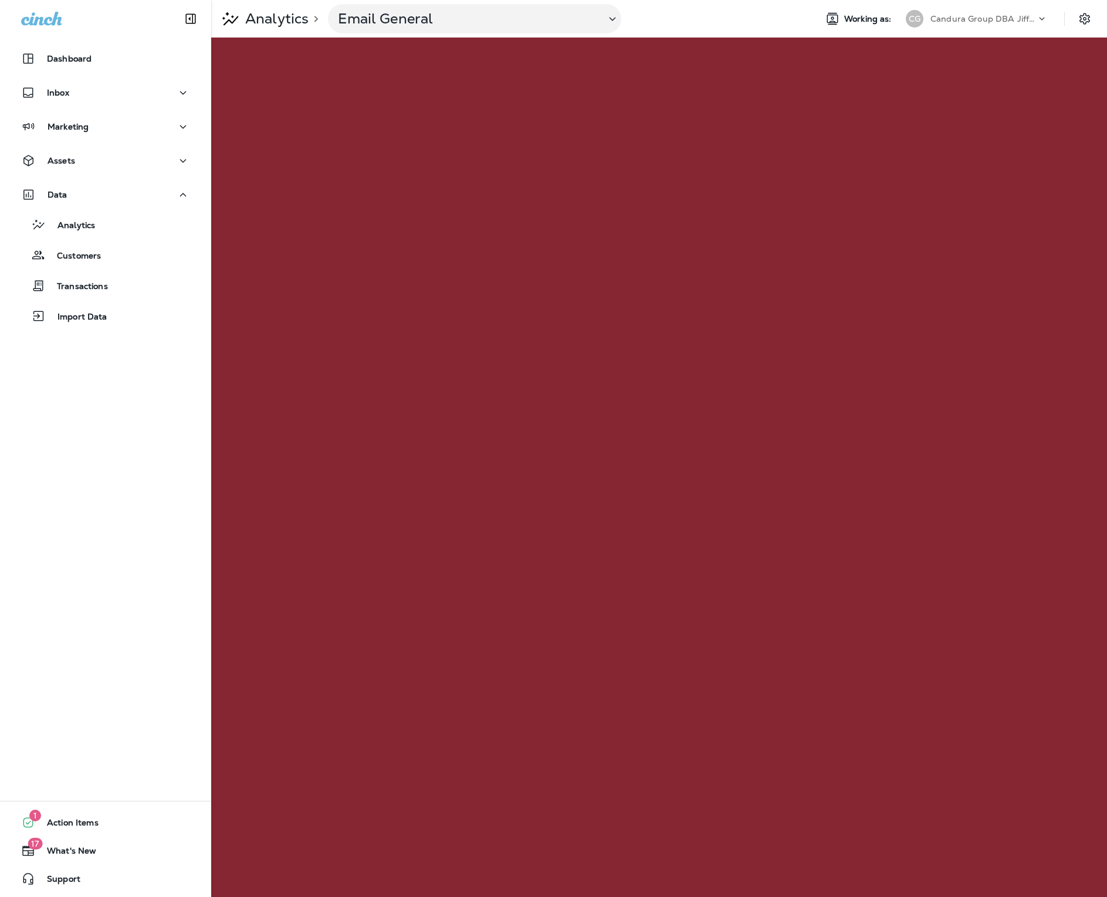
drag, startPoint x: 729, startPoint y: 1, endPoint x: 1024, endPoint y: 14, distance: 295.3
click at [1024, 14] on p "Candura Group DBA Jiffy Lube" at bounding box center [983, 18] width 106 height 9
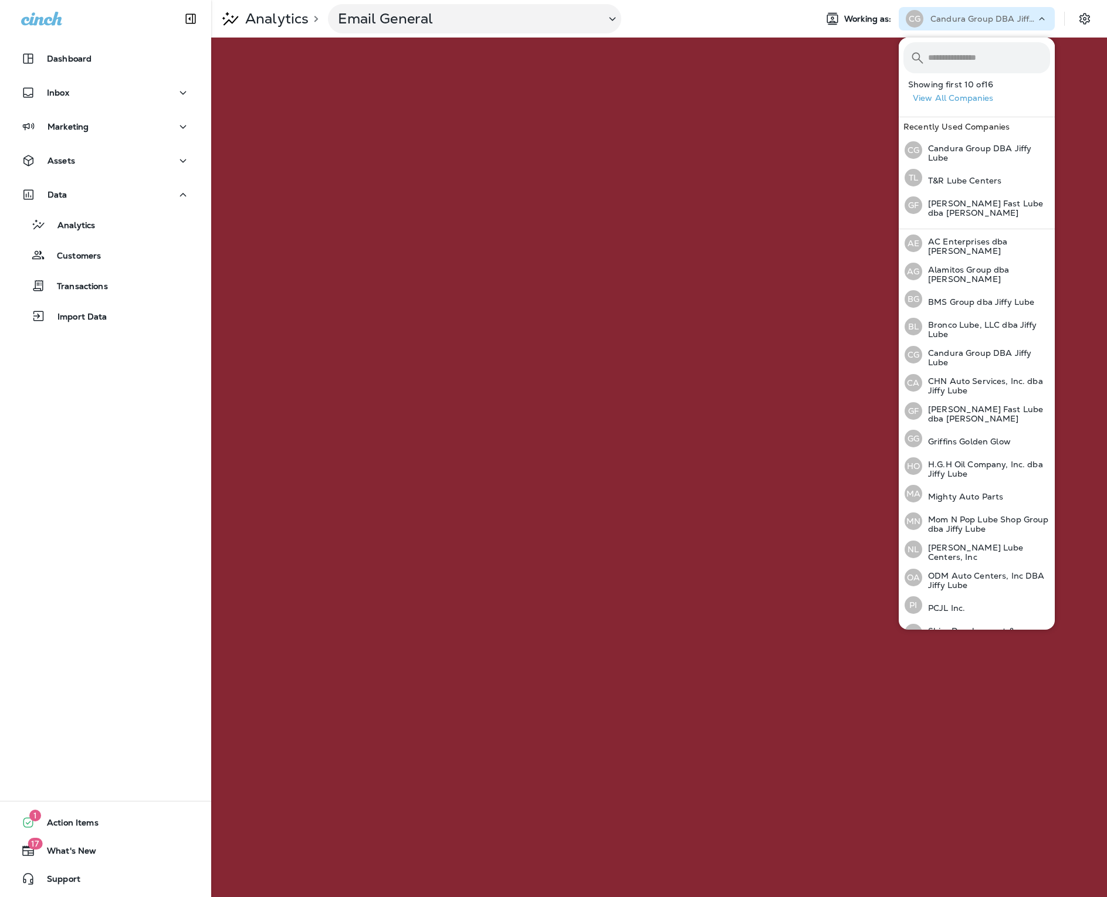
click at [965, 13] on div "Candura Group DBA Jiffy Lube" at bounding box center [983, 19] width 106 height 18
